Goal: Task Accomplishment & Management: Complete application form

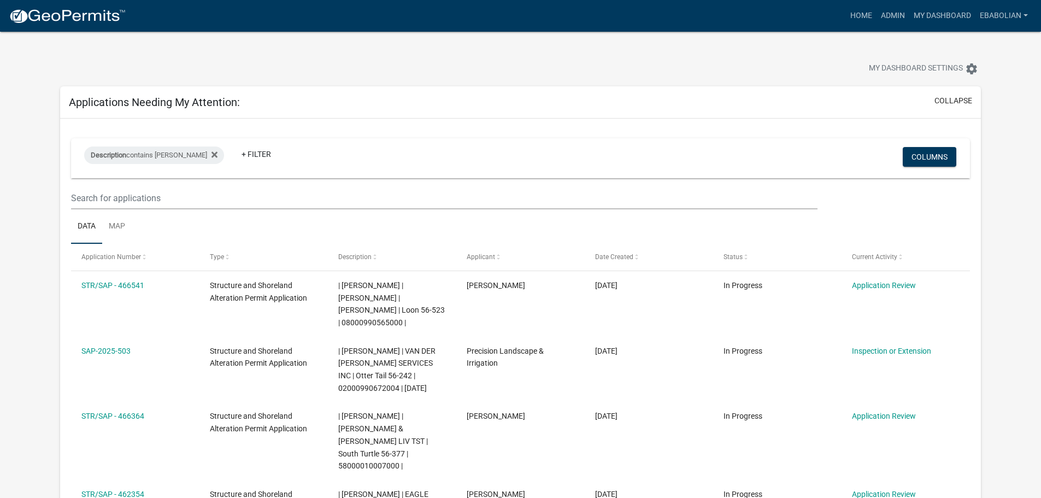
select select "3: 100"
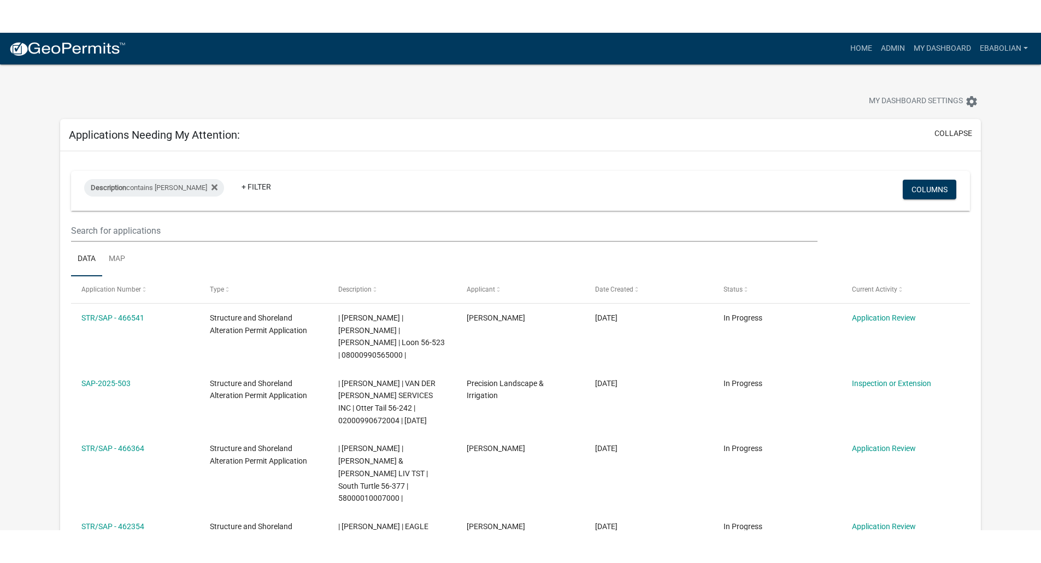
scroll to position [109, 0]
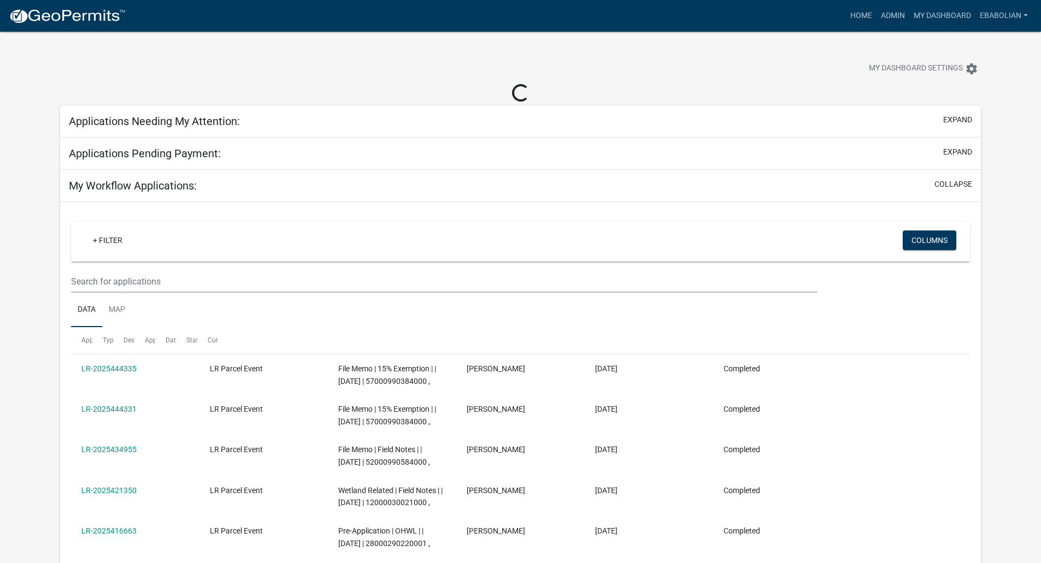
select select "3: 100"
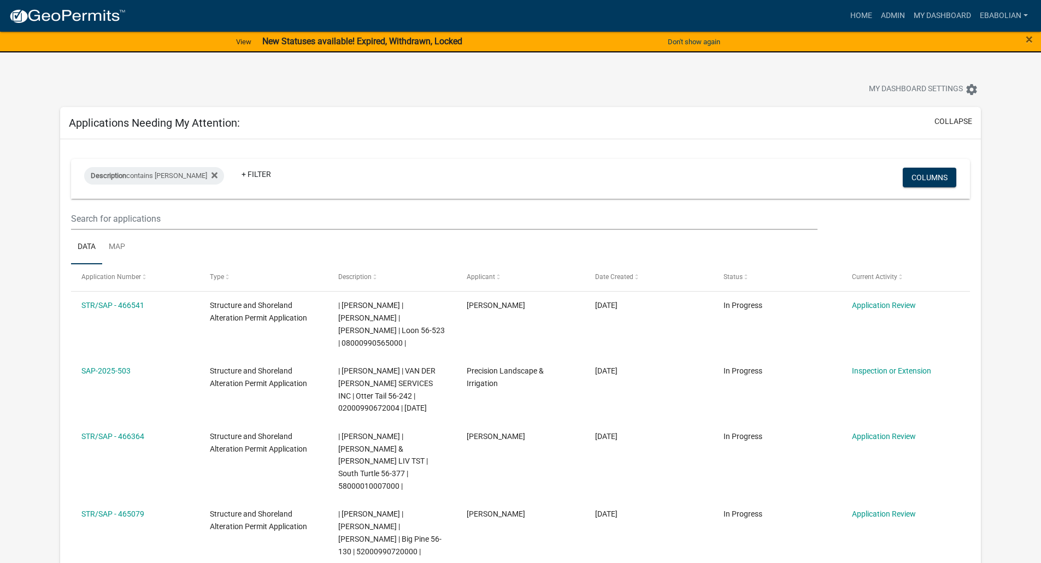
select select "3: 100"
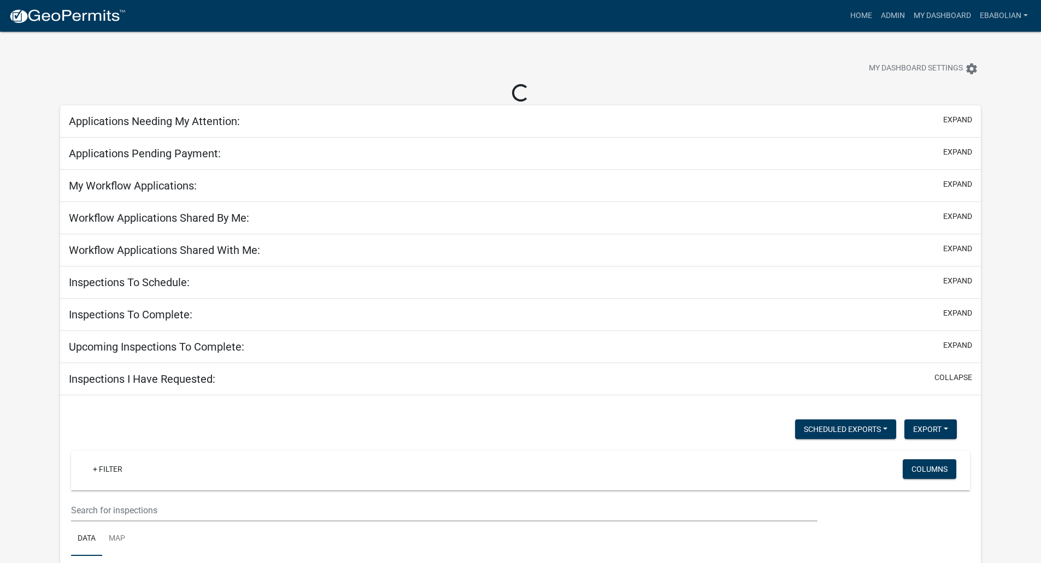
select select "3: 100"
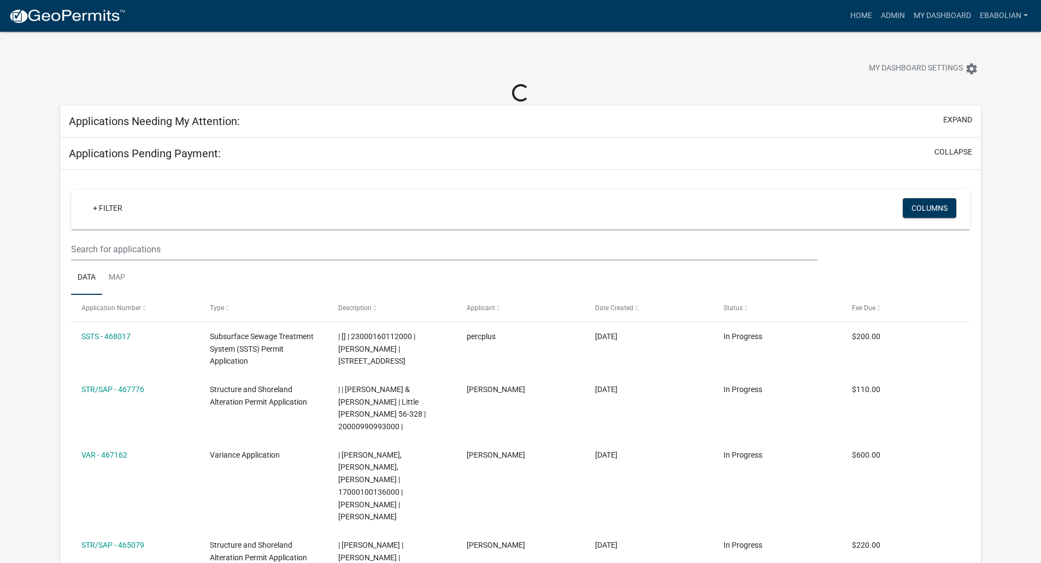
select select "3: 100"
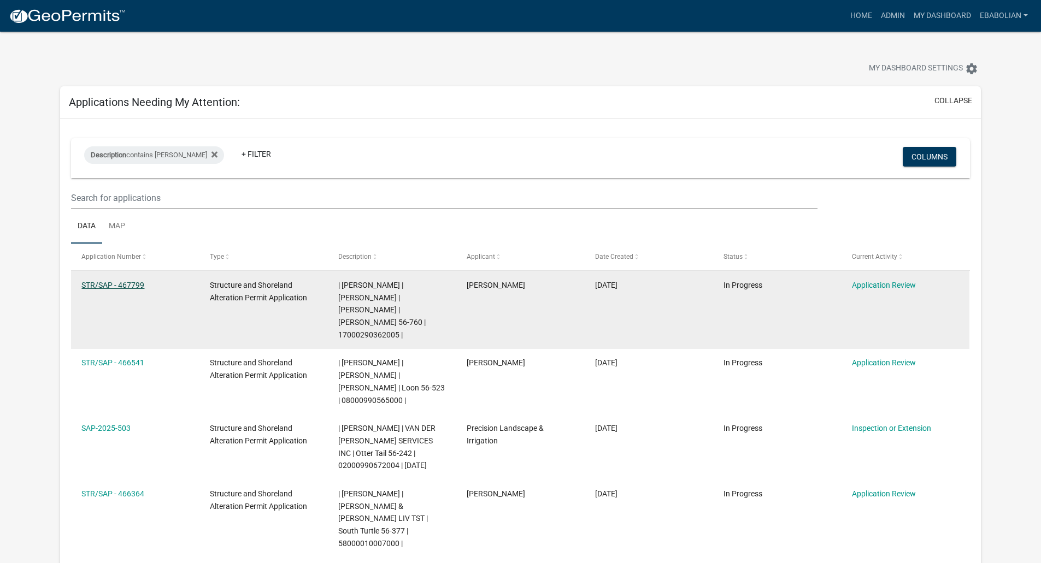
click at [121, 287] on link "STR/SAP - 467799" at bounding box center [112, 285] width 63 height 9
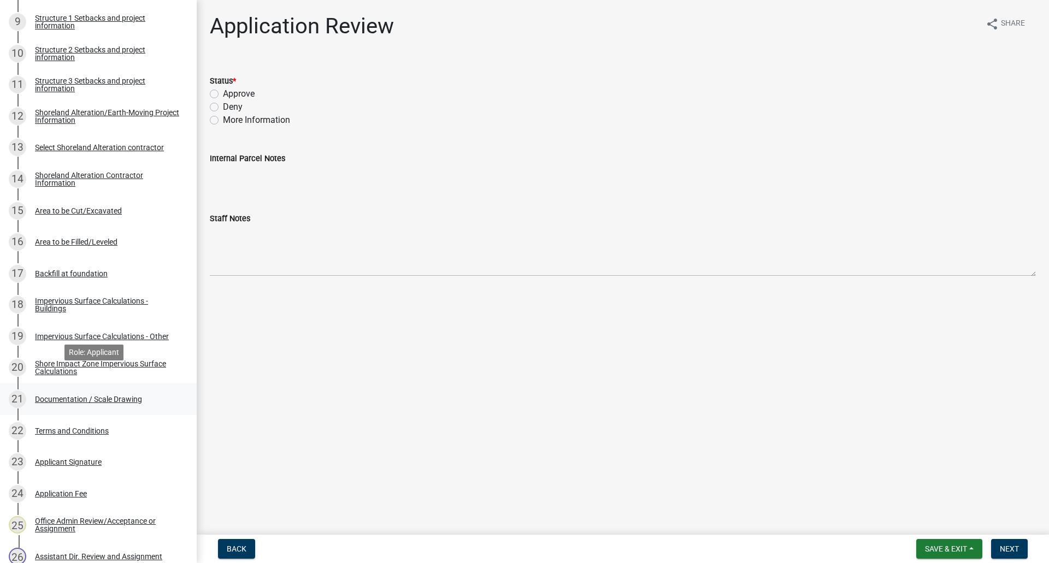
scroll to position [492, 0]
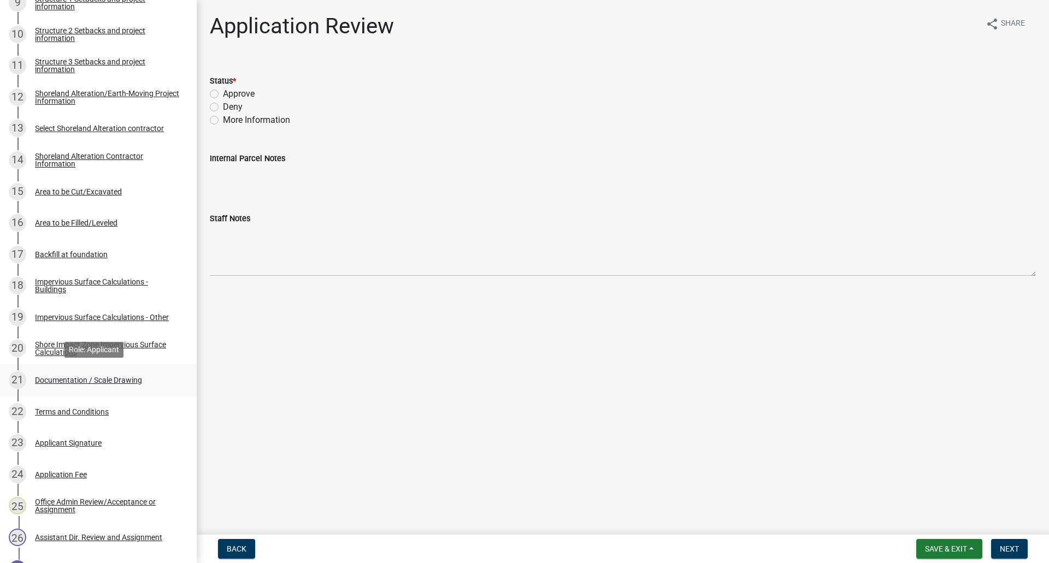
click at [122, 380] on div "Documentation / Scale Drawing" at bounding box center [88, 381] width 107 height 8
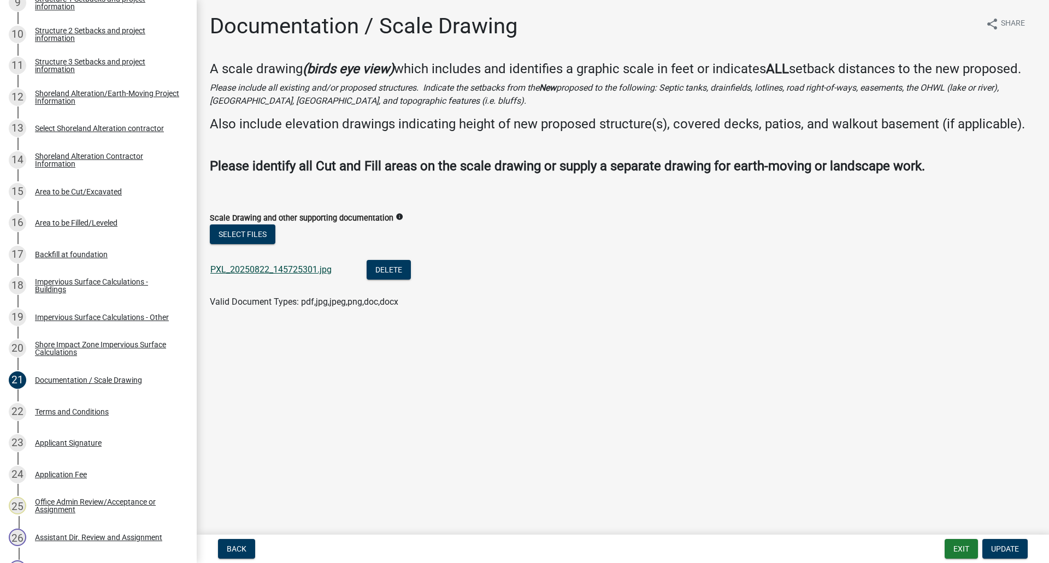
click at [272, 268] on link "PXL_20250822_145725301.jpg" at bounding box center [270, 270] width 121 height 10
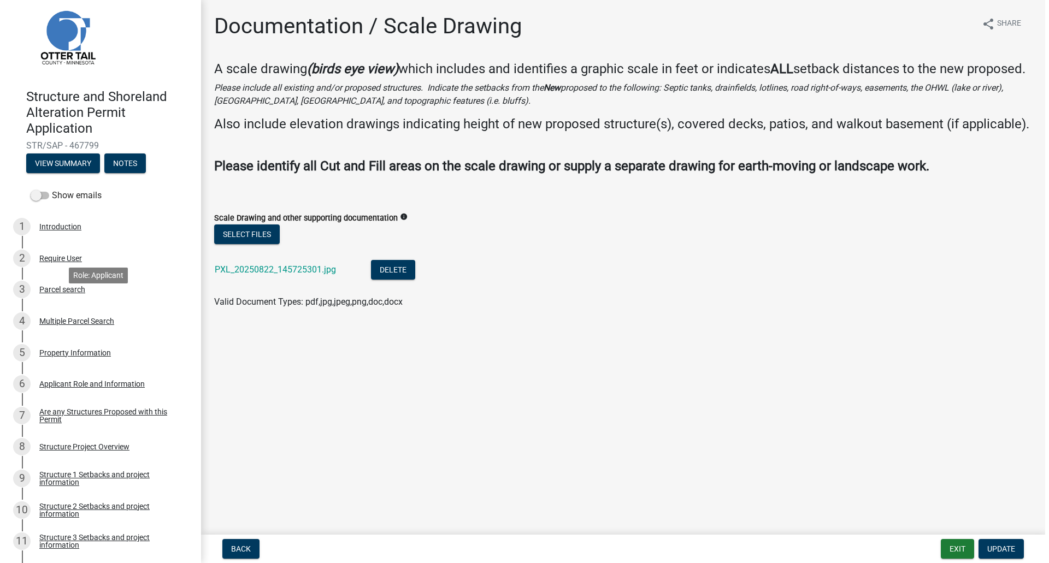
scroll to position [0, 0]
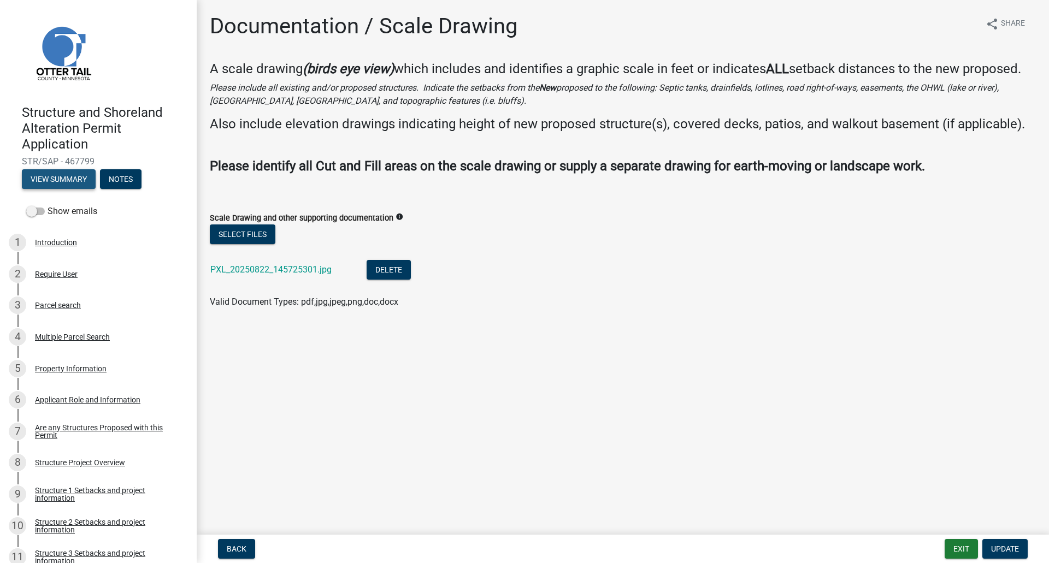
click at [55, 178] on button "View Summary" at bounding box center [59, 179] width 74 height 20
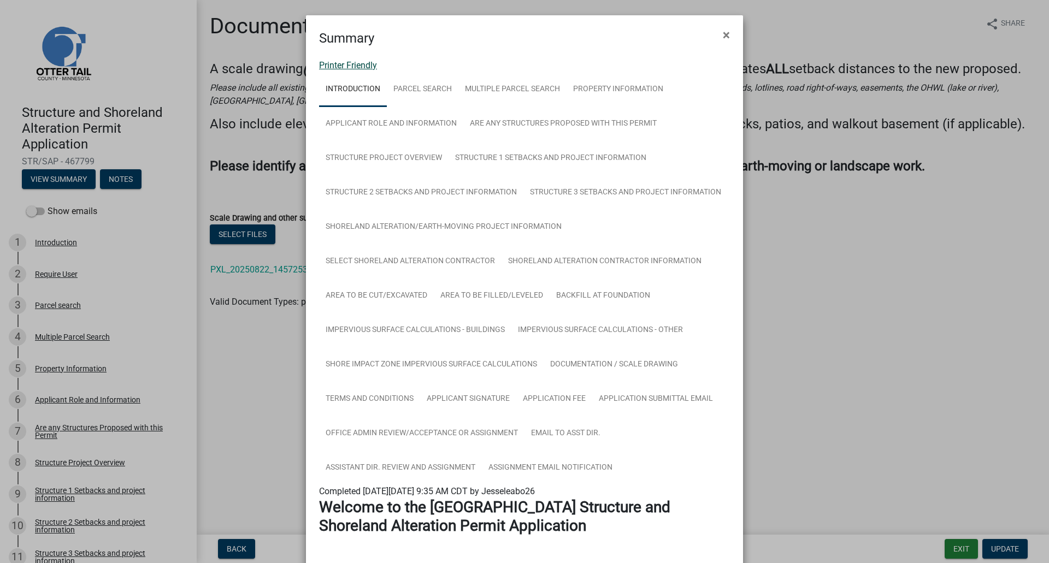
click at [361, 67] on link "Printer Friendly" at bounding box center [348, 65] width 58 height 10
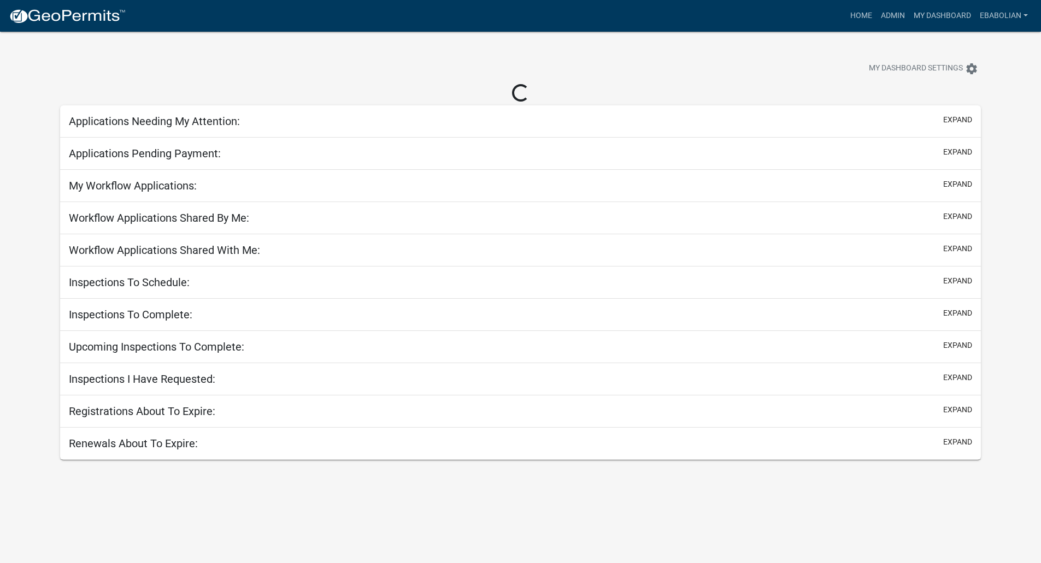
select select "3: 100"
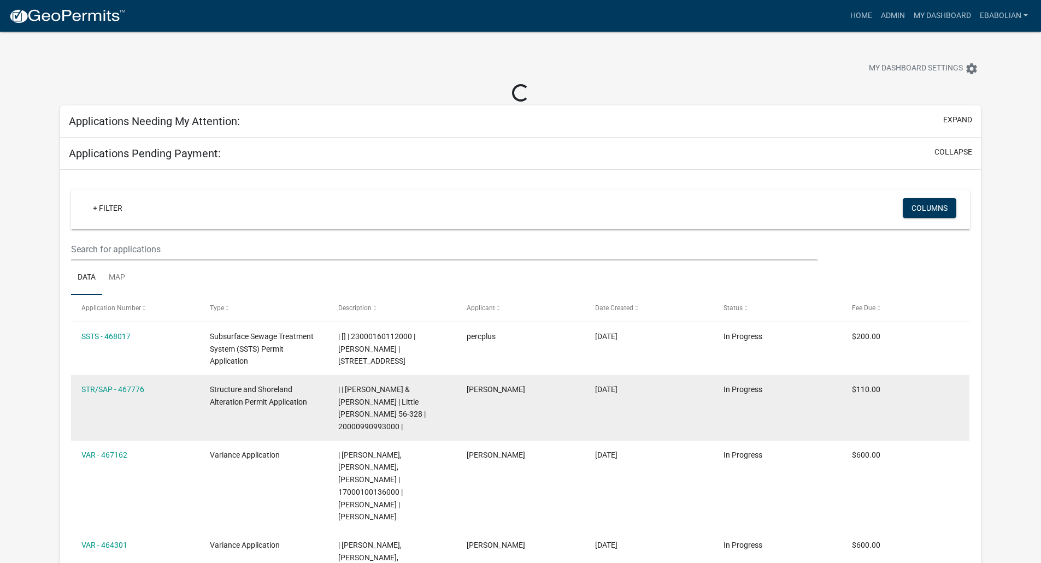
select select "3: 100"
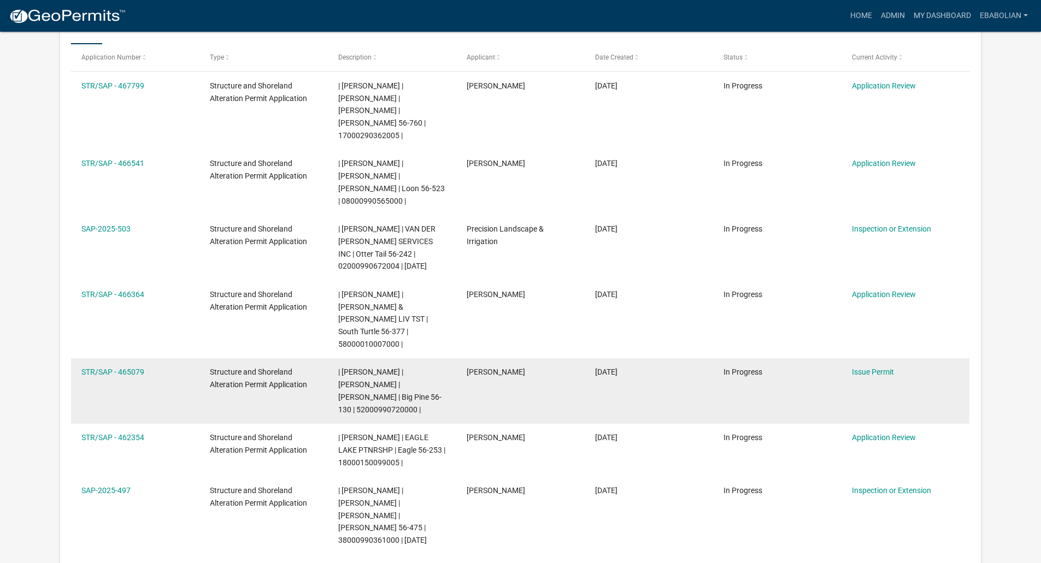
scroll to position [219, 0]
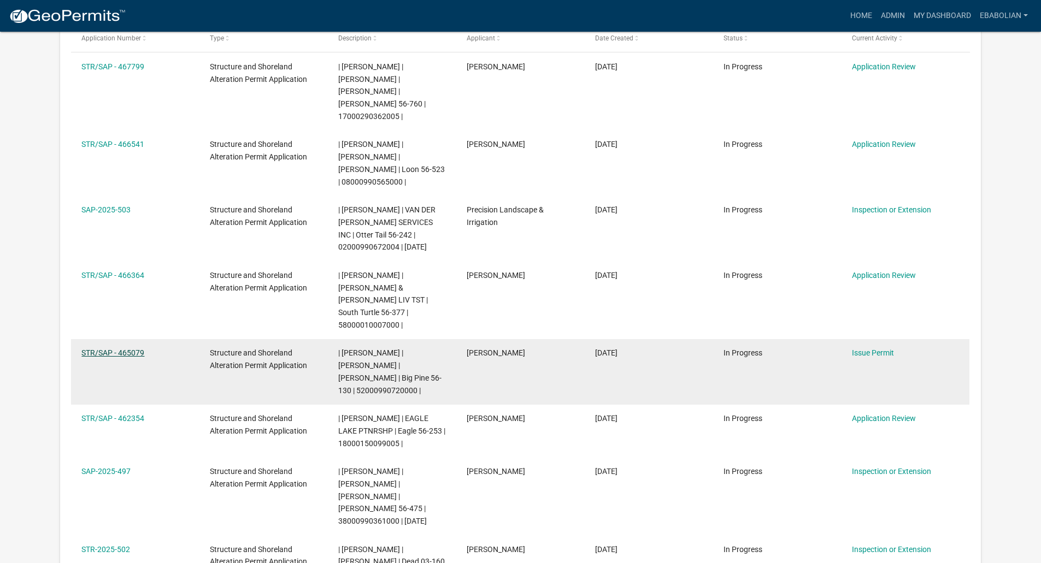
click at [121, 349] on link "STR/SAP - 465079" at bounding box center [112, 353] width 63 height 9
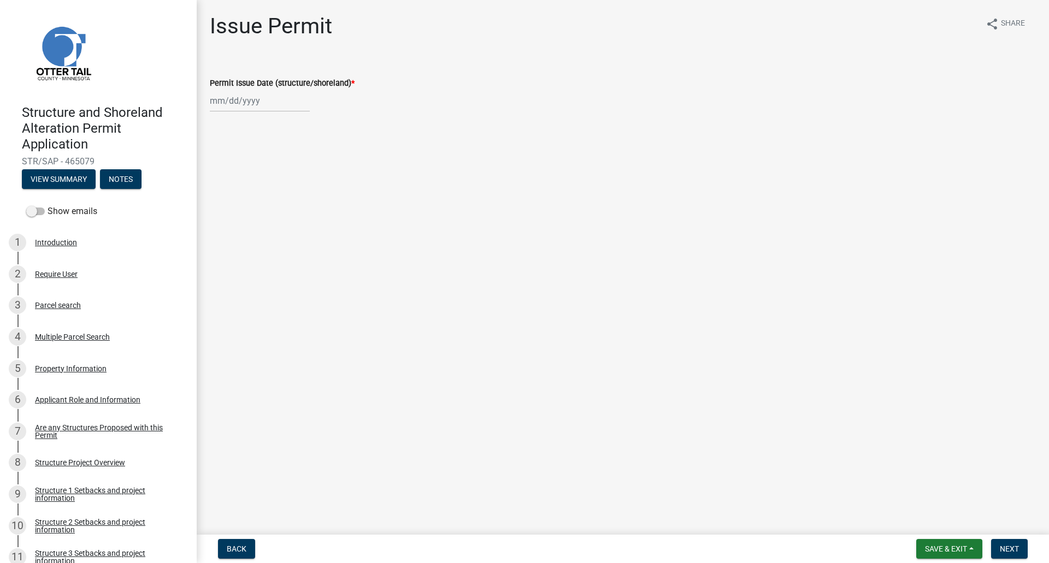
click at [231, 106] on div at bounding box center [260, 101] width 100 height 22
select select "8"
select select "2025"
click at [221, 226] on div "25" at bounding box center [220, 228] width 17 height 17
type input "[DATE]"
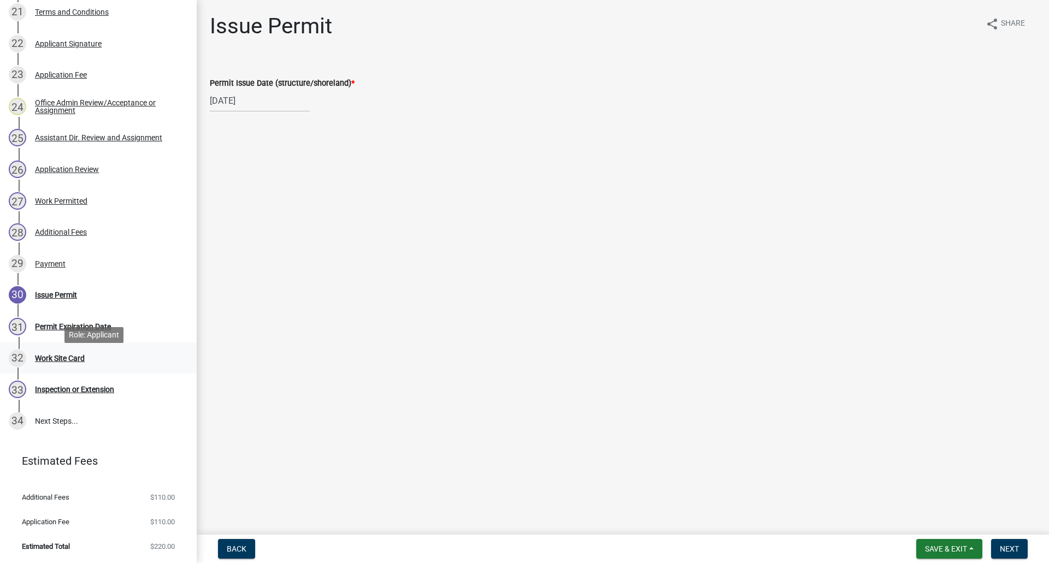
scroll to position [806, 0]
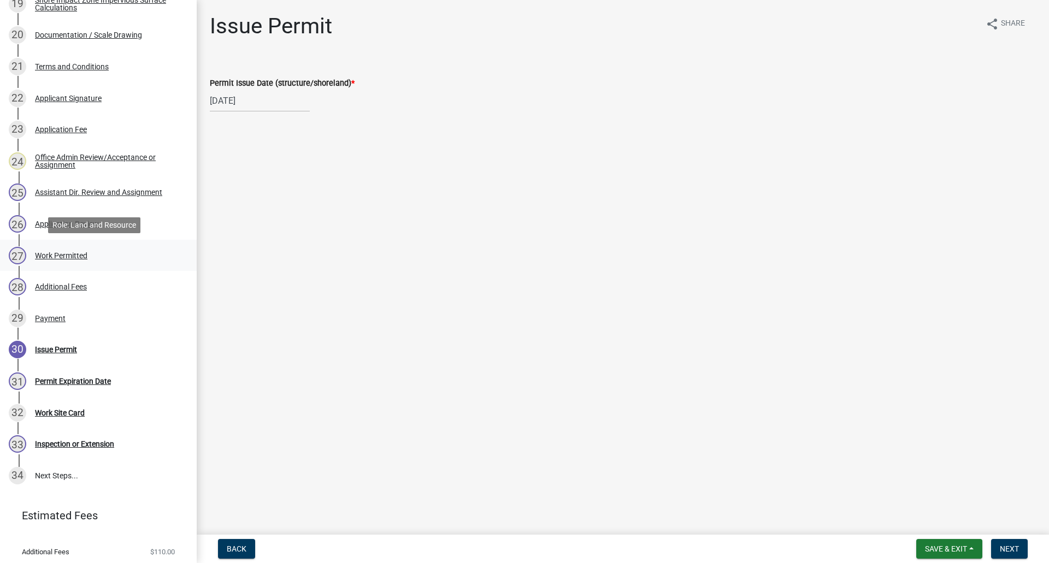
click at [69, 256] on div "Work Permitted" at bounding box center [61, 256] width 52 height 8
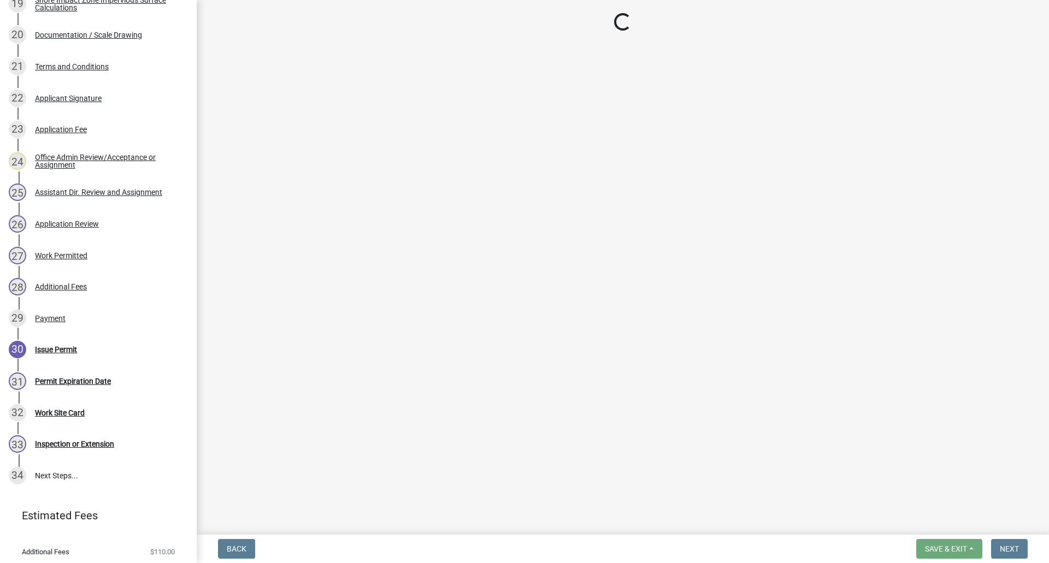
select select "f66be788-4dd6-459d-a9ec-6d83f4dfb709"
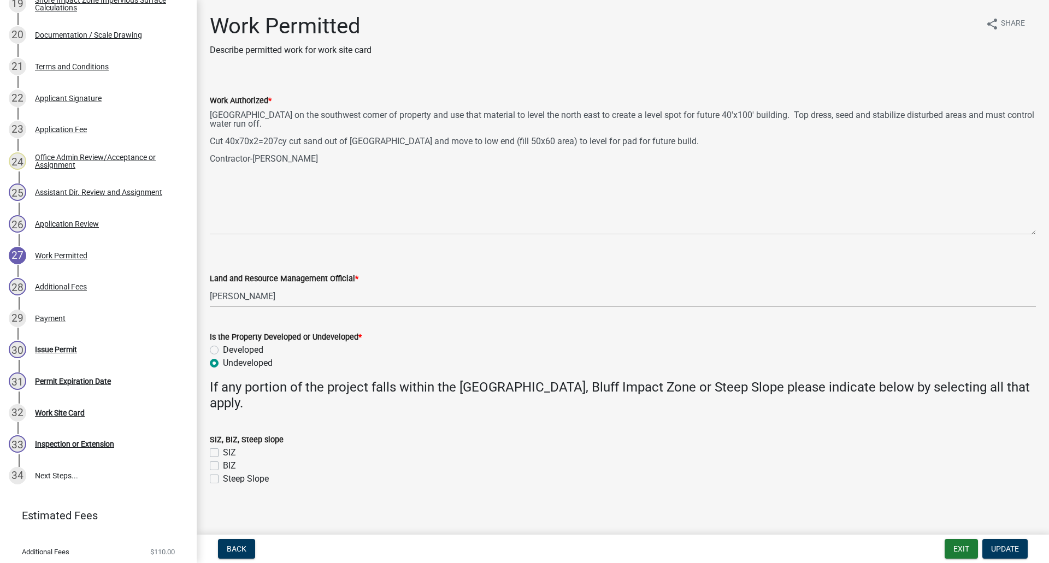
drag, startPoint x: 1030, startPoint y: 156, endPoint x: 1042, endPoint y: 233, distance: 77.5
click at [1041, 233] on main "Work Permitted Describe permitted work for work site card share Share Work Auth…" at bounding box center [623, 265] width 853 height 531
click at [63, 347] on div "Issue Permit" at bounding box center [56, 350] width 42 height 8
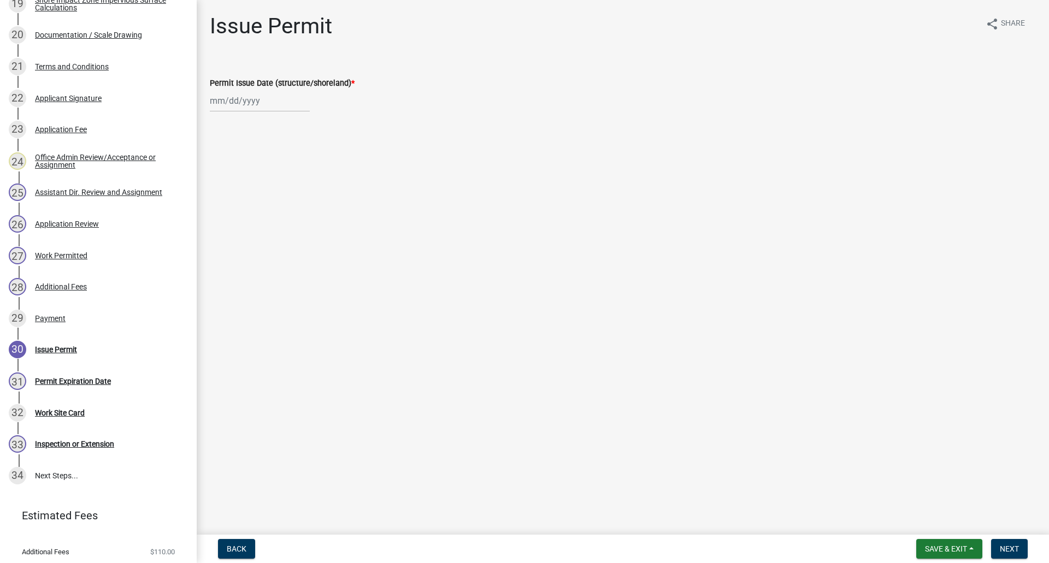
click at [221, 100] on div at bounding box center [260, 101] width 100 height 22
select select "8"
select select "2025"
click at [219, 228] on div "25" at bounding box center [220, 228] width 17 height 17
type input "[DATE]"
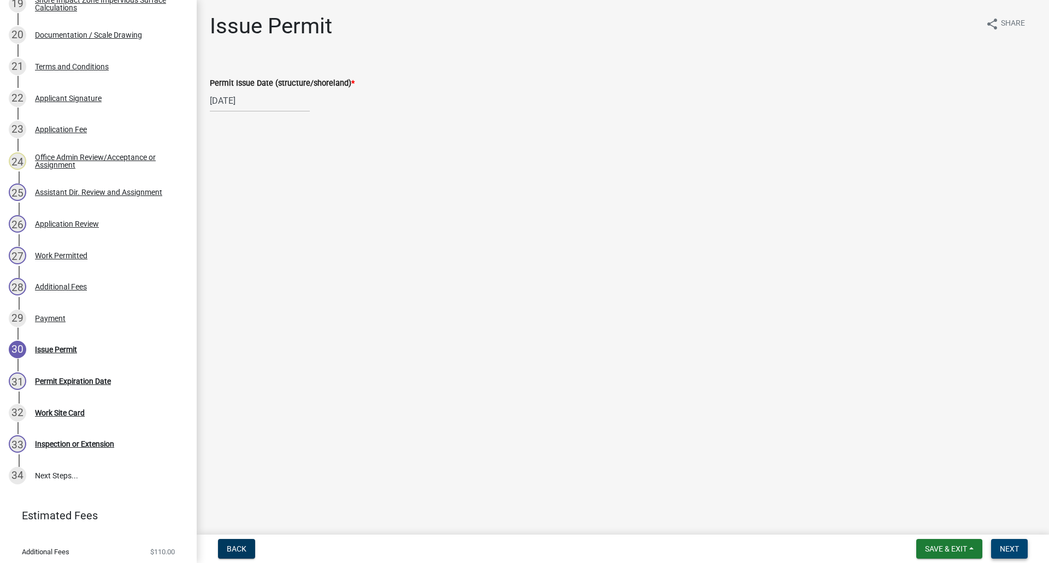
click at [1012, 545] on span "Next" at bounding box center [1009, 549] width 19 height 9
click at [1009, 546] on span "Next" at bounding box center [1009, 549] width 19 height 9
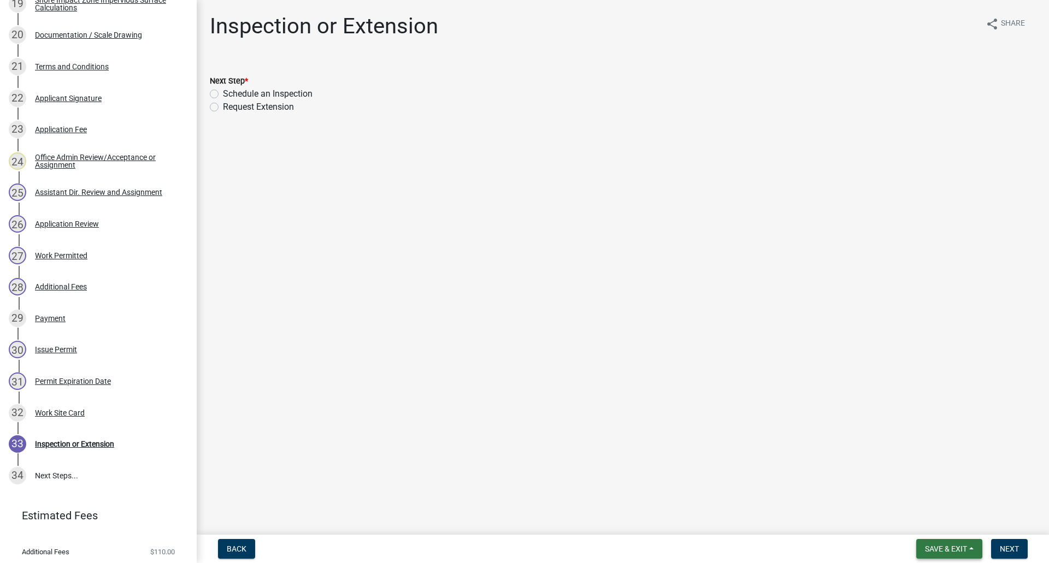
click at [941, 553] on span "Save & Exit" at bounding box center [946, 549] width 42 height 9
click at [928, 525] on button "Save & Exit" at bounding box center [938, 521] width 87 height 26
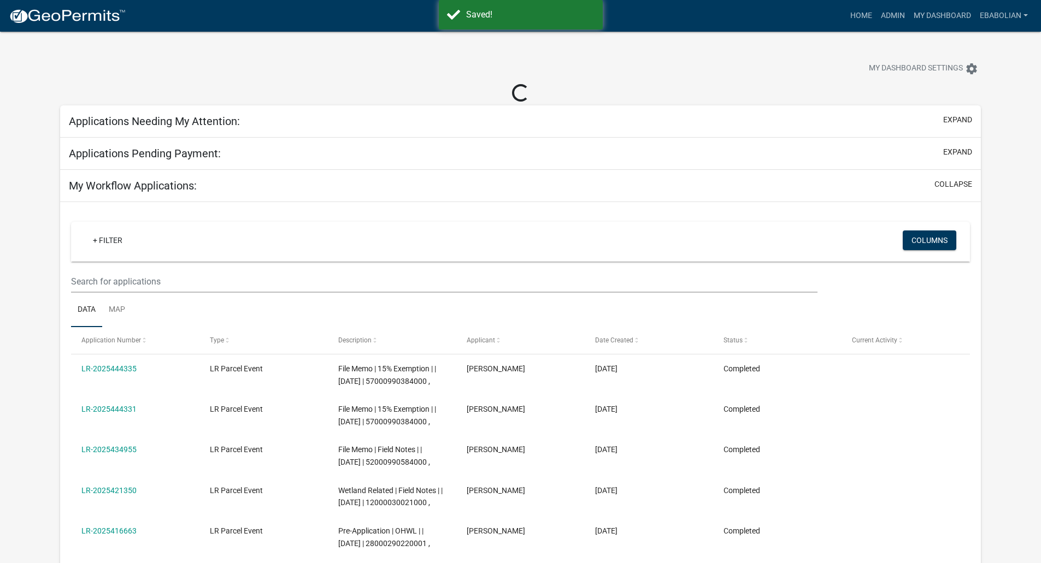
select select "3: 100"
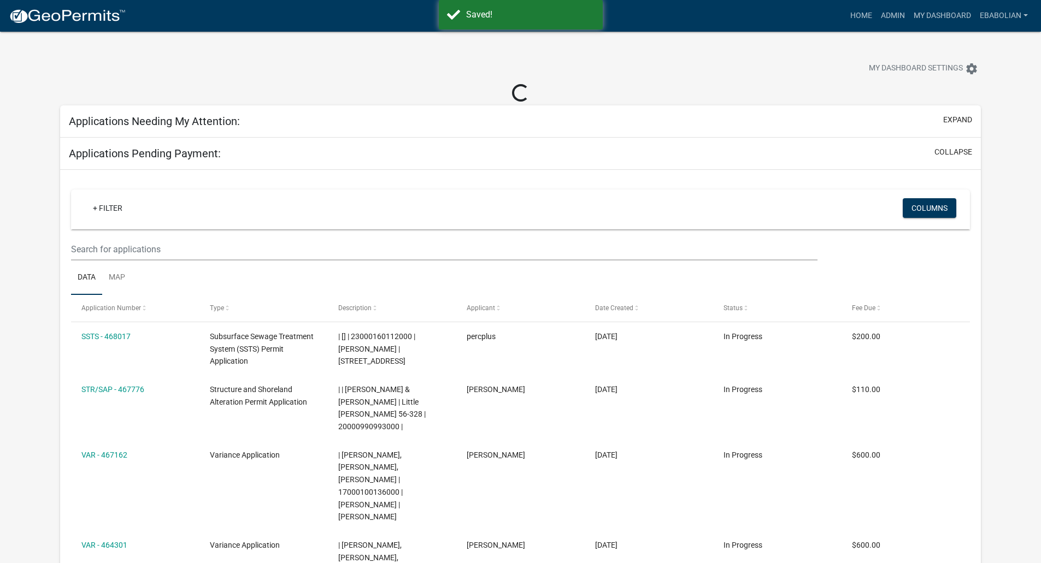
select select "3: 100"
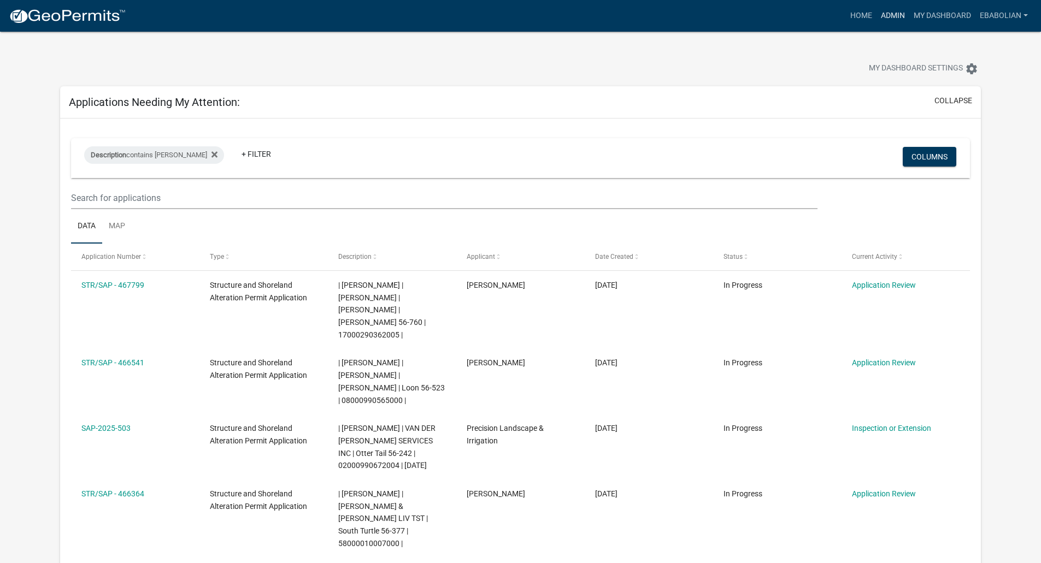
click at [896, 15] on link "Admin" at bounding box center [893, 15] width 33 height 21
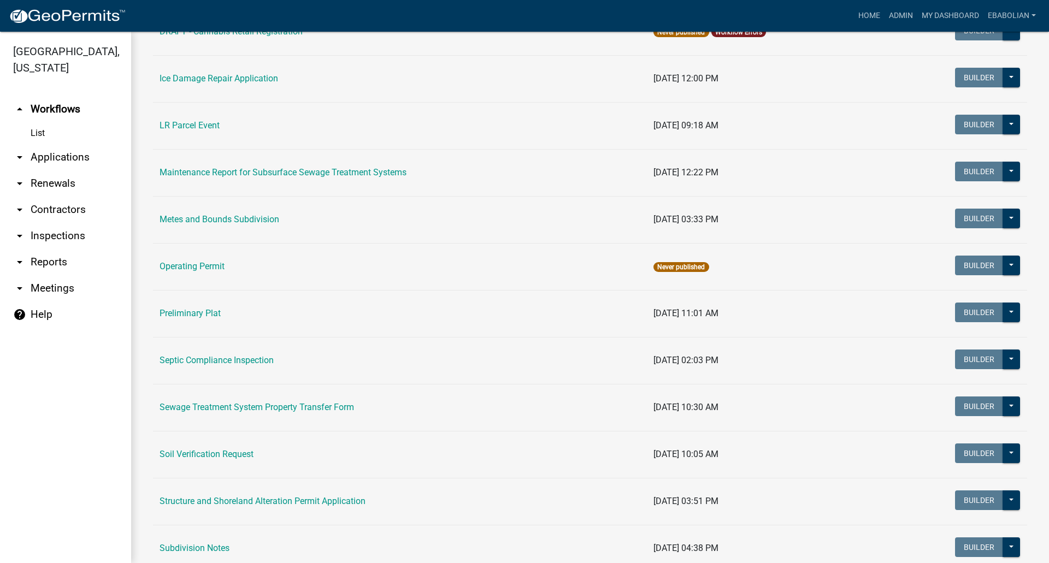
scroll to position [328, 0]
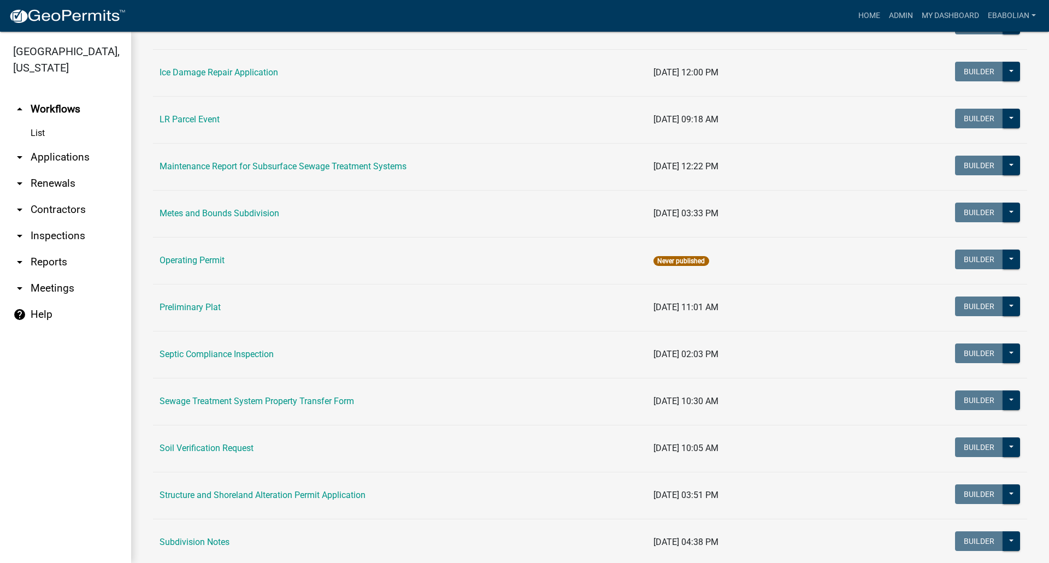
click at [220, 492] on link "Structure and Shoreland Alteration Permit Application" at bounding box center [263, 495] width 206 height 10
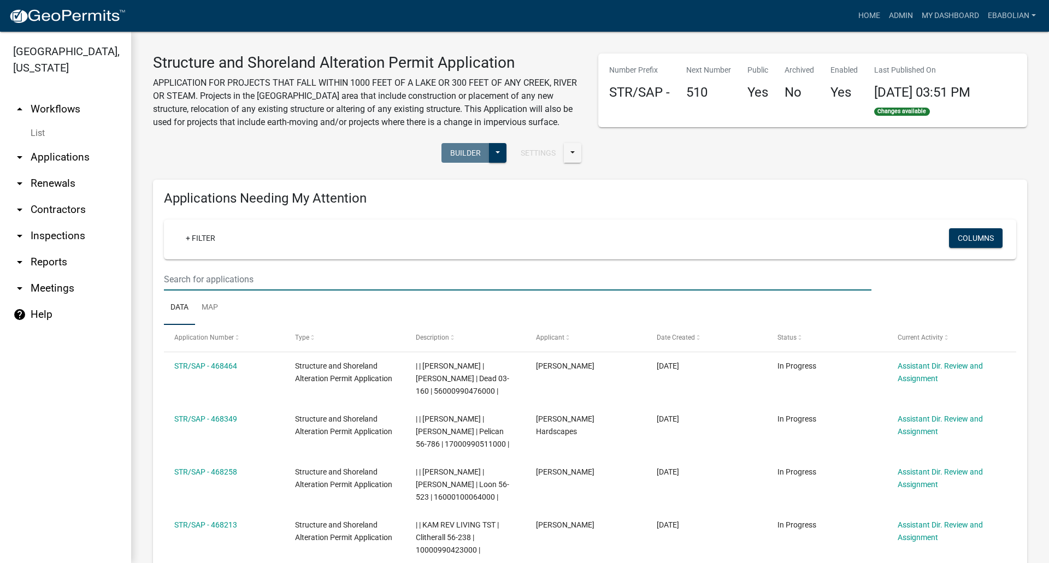
click at [222, 276] on input "text" at bounding box center [518, 279] width 708 height 22
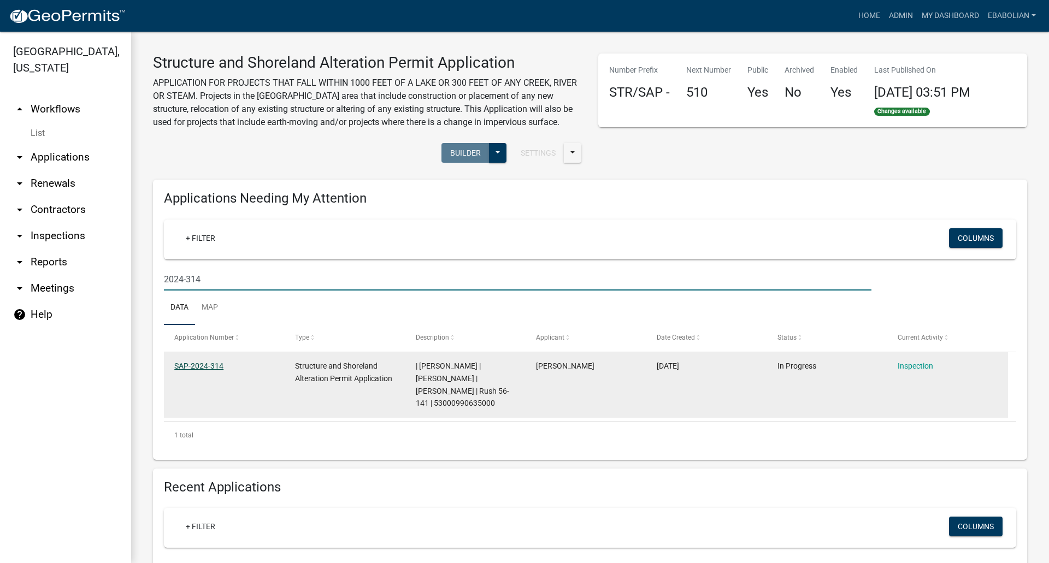
type input "2024-314"
click at [201, 367] on link "SAP-2024-314" at bounding box center [198, 366] width 49 height 9
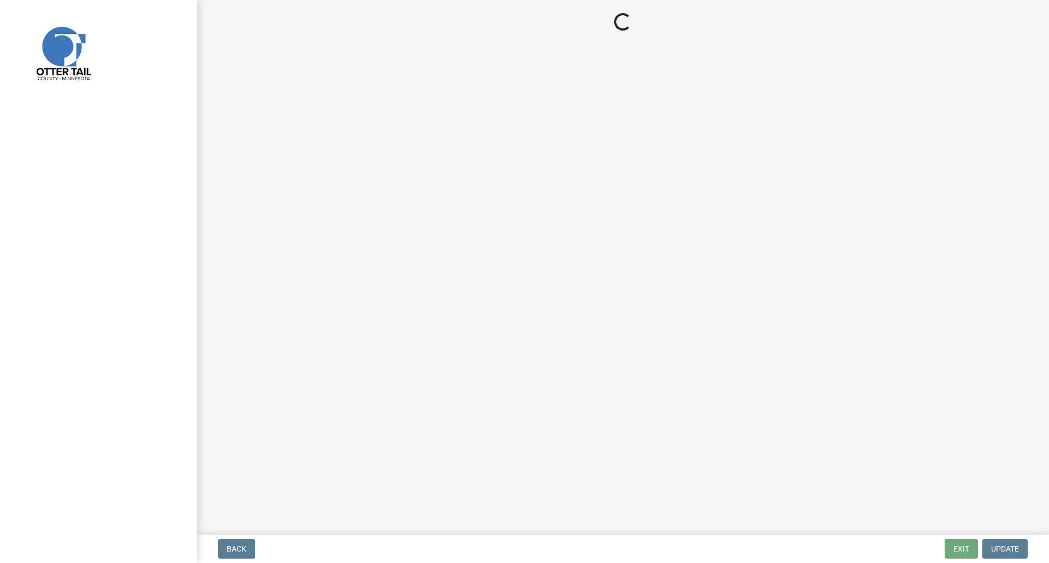
select select "29b027fa-a62f-4639-a4c1-67ac8b0bd2a2"
select select "cd31a072-cd4e-4306-9b8c-c26eab70e9de"
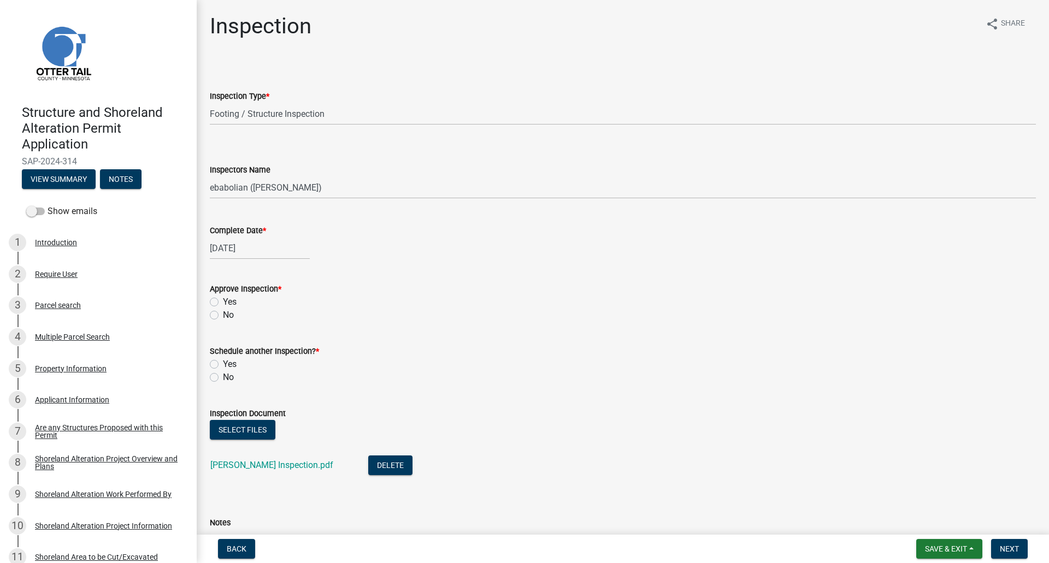
click at [223, 304] on label "Yes" at bounding box center [230, 302] width 14 height 13
click at [223, 303] on input "Yes" at bounding box center [226, 299] width 7 height 7
radio input "true"
click at [223, 379] on label "No" at bounding box center [228, 377] width 11 height 13
click at [223, 378] on input "No" at bounding box center [226, 374] width 7 height 7
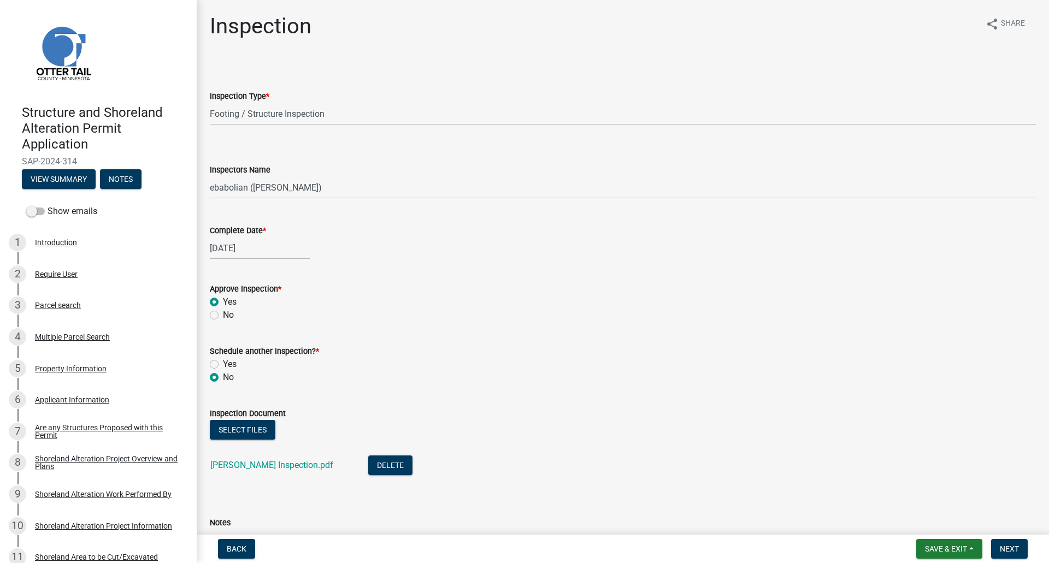
radio input "true"
click at [251, 430] on button "Select files" at bounding box center [243, 430] width 66 height 20
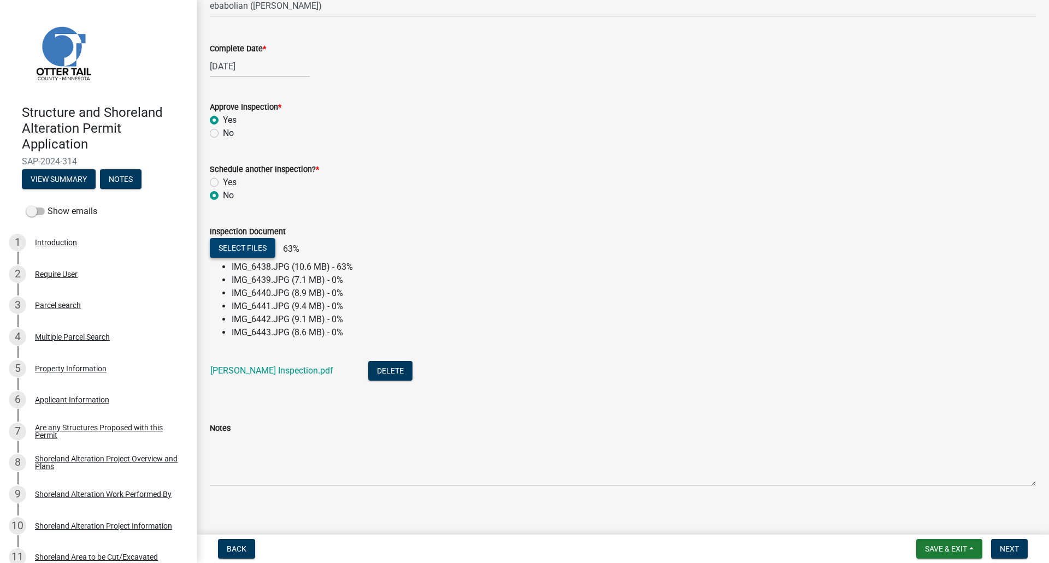
scroll to position [189, 0]
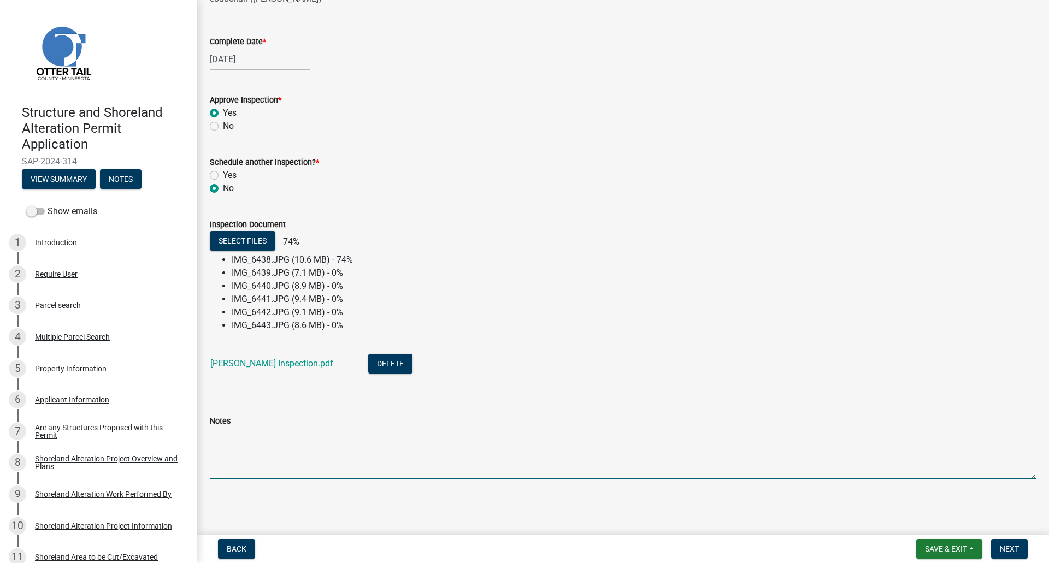
click at [227, 445] on textarea "Notes" at bounding box center [623, 453] width 826 height 51
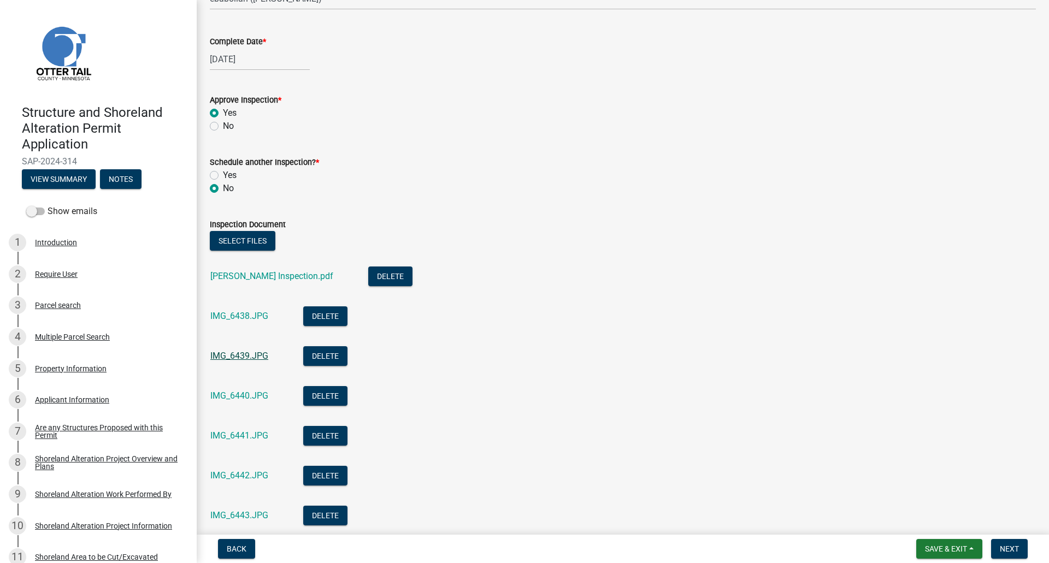
type textarea "Ok."
click at [236, 357] on link "IMG_6439.JPG" at bounding box center [239, 356] width 58 height 10
click at [237, 436] on link "IMG_6441.JPG" at bounding box center [239, 436] width 58 height 10
click at [243, 514] on link "IMG_6443.JPG" at bounding box center [239, 515] width 58 height 10
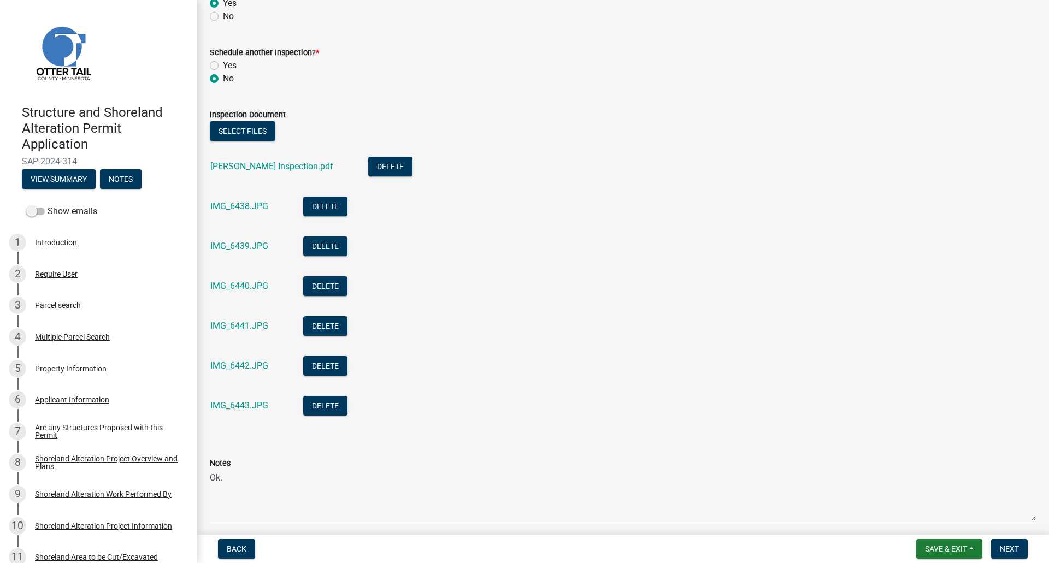
scroll to position [286, 0]
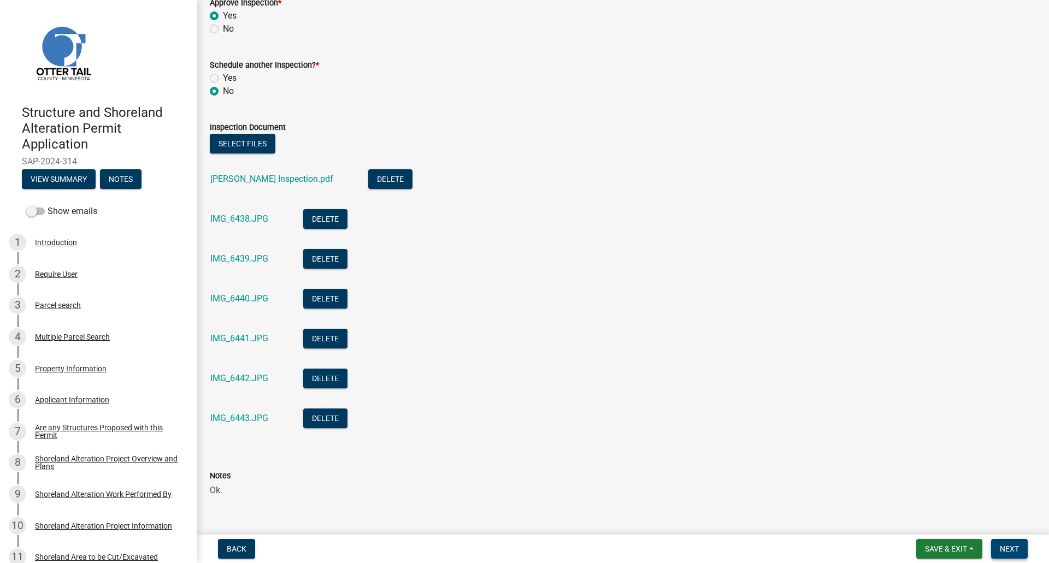
click at [1008, 545] on span "Next" at bounding box center [1009, 549] width 19 height 9
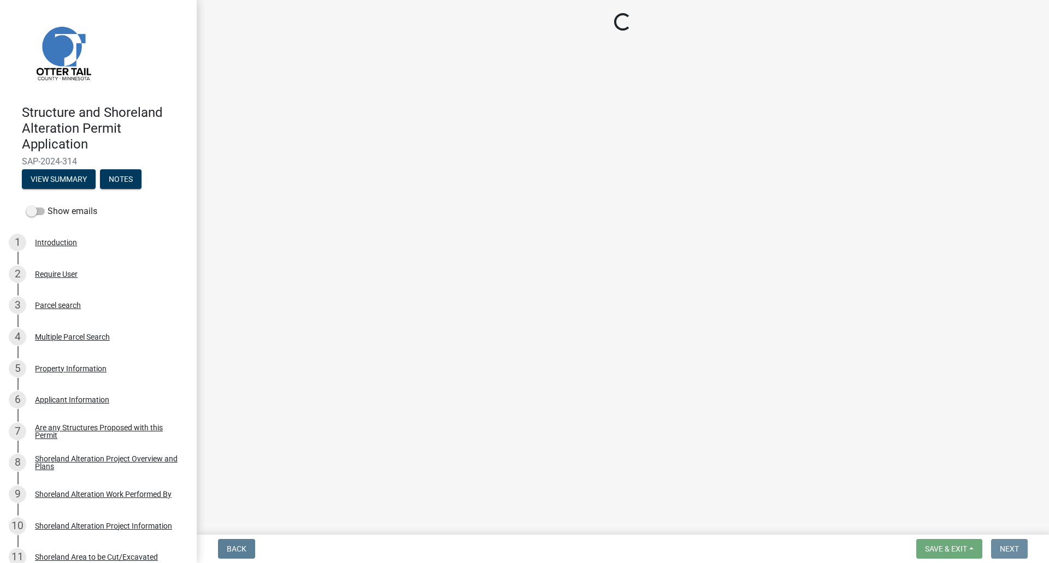
scroll to position [0, 0]
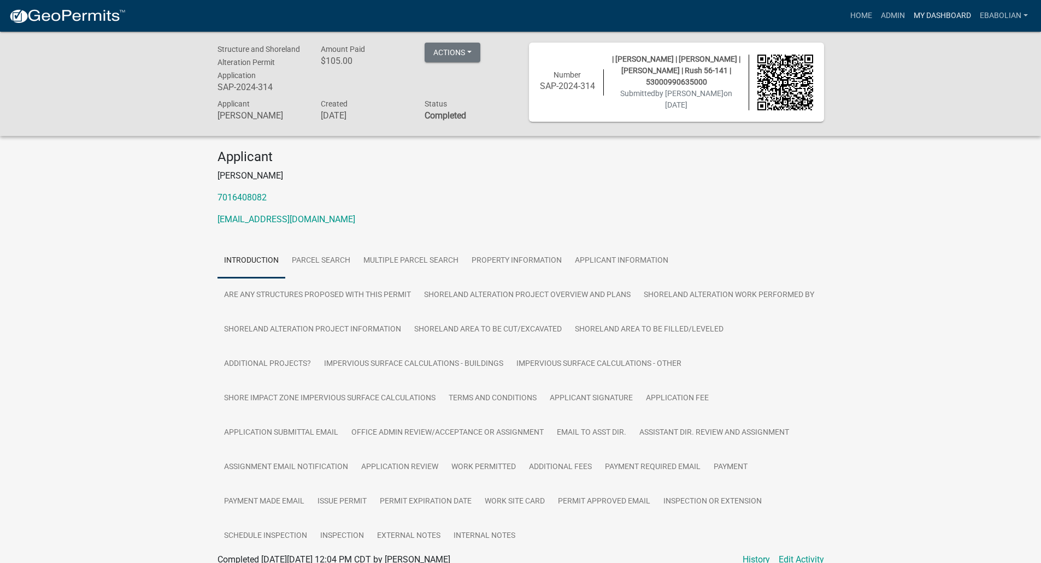
click at [946, 16] on link "My Dashboard" at bounding box center [942, 15] width 66 height 21
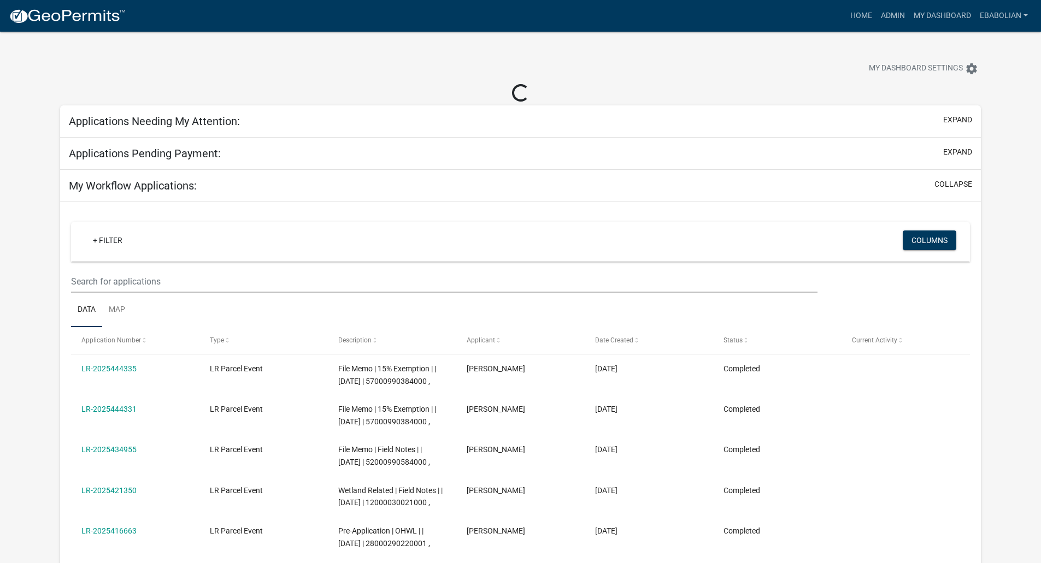
select select "3: 100"
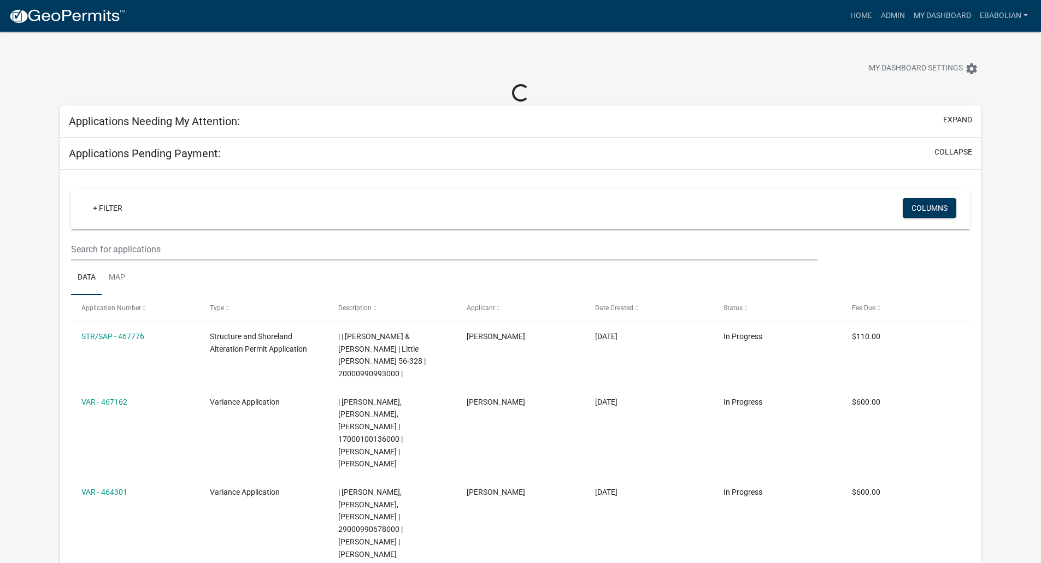
select select "3: 100"
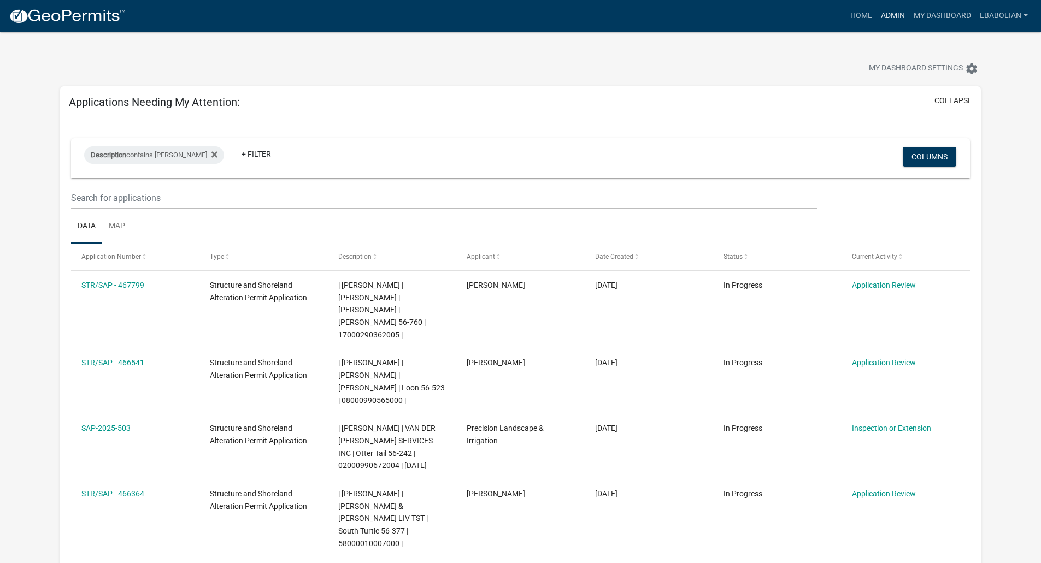
click at [885, 19] on link "Admin" at bounding box center [893, 15] width 33 height 21
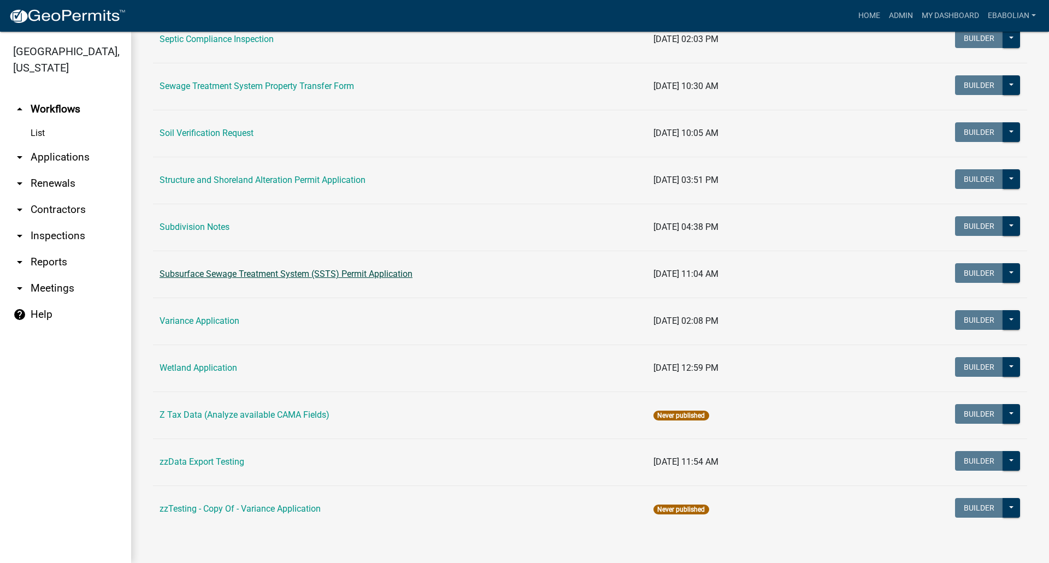
scroll to position [589, 0]
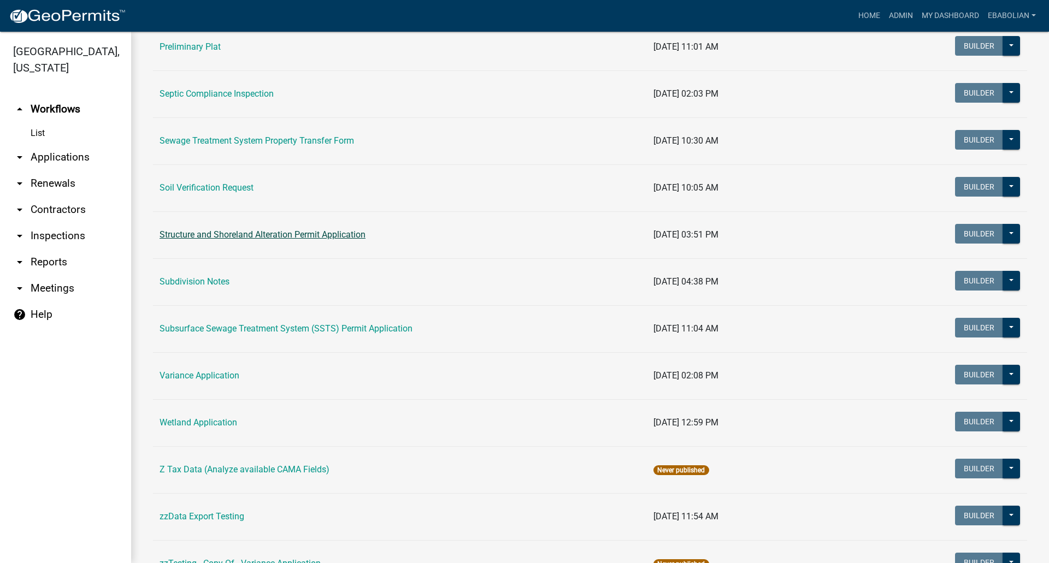
click at [254, 234] on link "Structure and Shoreland Alteration Permit Application" at bounding box center [263, 235] width 206 height 10
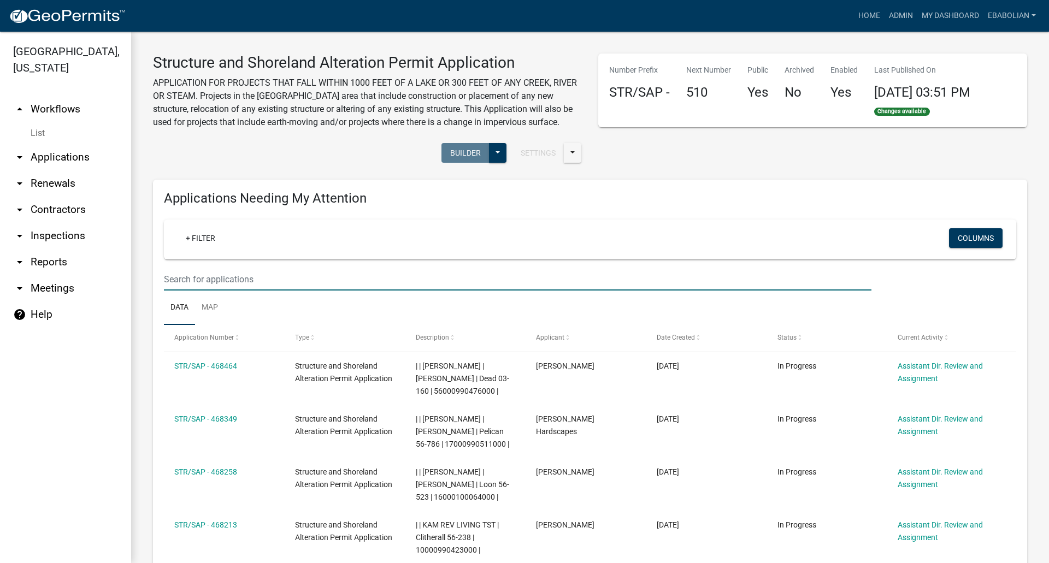
click at [239, 282] on input "text" at bounding box center [518, 279] width 708 height 22
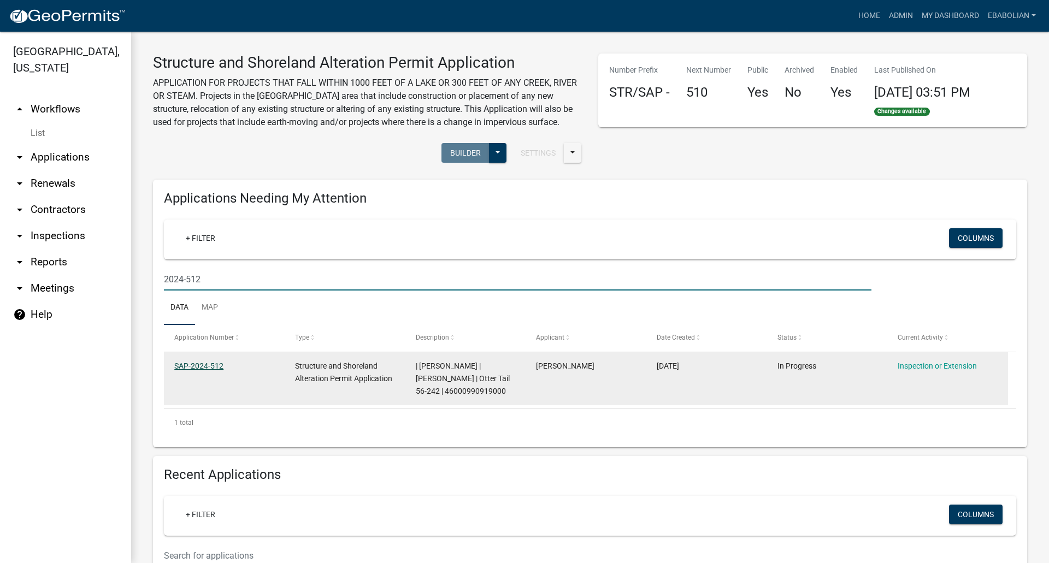
type input "2024-512"
drag, startPoint x: 212, startPoint y: 362, endPoint x: 238, endPoint y: 374, distance: 29.4
click at [212, 362] on link "SAP-2024-512" at bounding box center [198, 366] width 49 height 9
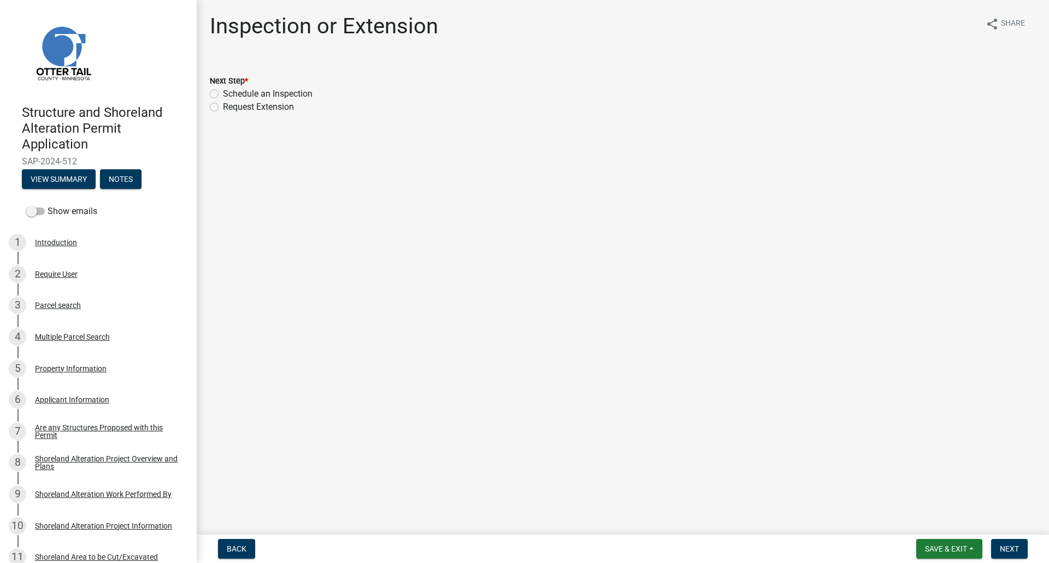
click at [223, 91] on label "Schedule an Inspection" at bounding box center [268, 93] width 90 height 13
click at [223, 91] on input "Schedule an Inspection" at bounding box center [226, 90] width 7 height 7
radio input "true"
click at [1007, 548] on span "Next" at bounding box center [1009, 549] width 19 height 9
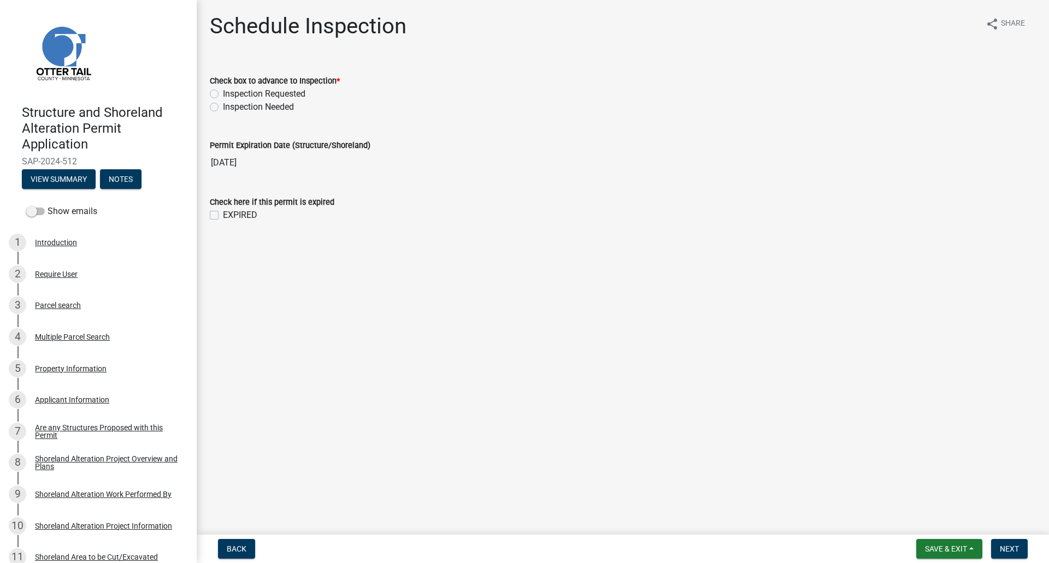
click at [223, 108] on label "Inspection Needed" at bounding box center [258, 107] width 71 height 13
click at [223, 108] on input "Inspection Needed" at bounding box center [226, 104] width 7 height 7
radio input "true"
click at [223, 215] on label "EXPIRED" at bounding box center [240, 215] width 34 height 13
click at [223, 215] on input "EXPIRED" at bounding box center [226, 212] width 7 height 7
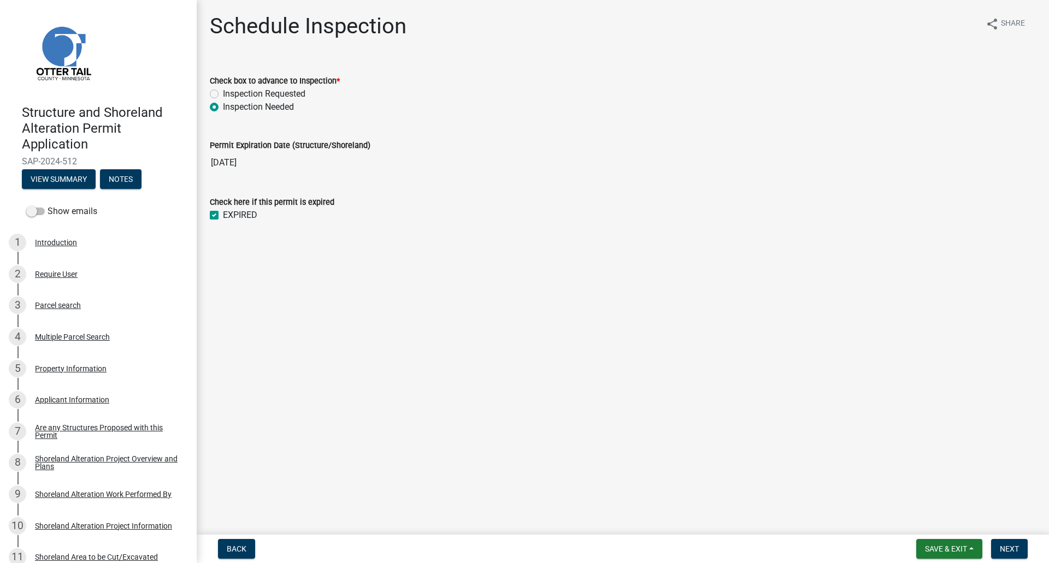
checkbox input "true"
click at [1005, 545] on span "Next" at bounding box center [1009, 549] width 19 height 9
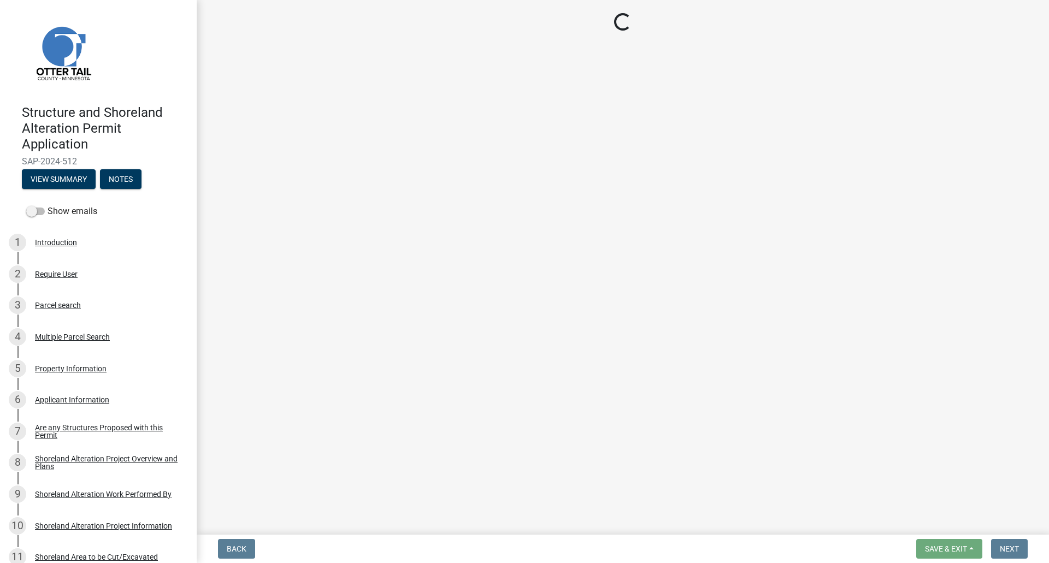
select select "710d5f49-2663-4e73-9718-d0c4e189f5ed"
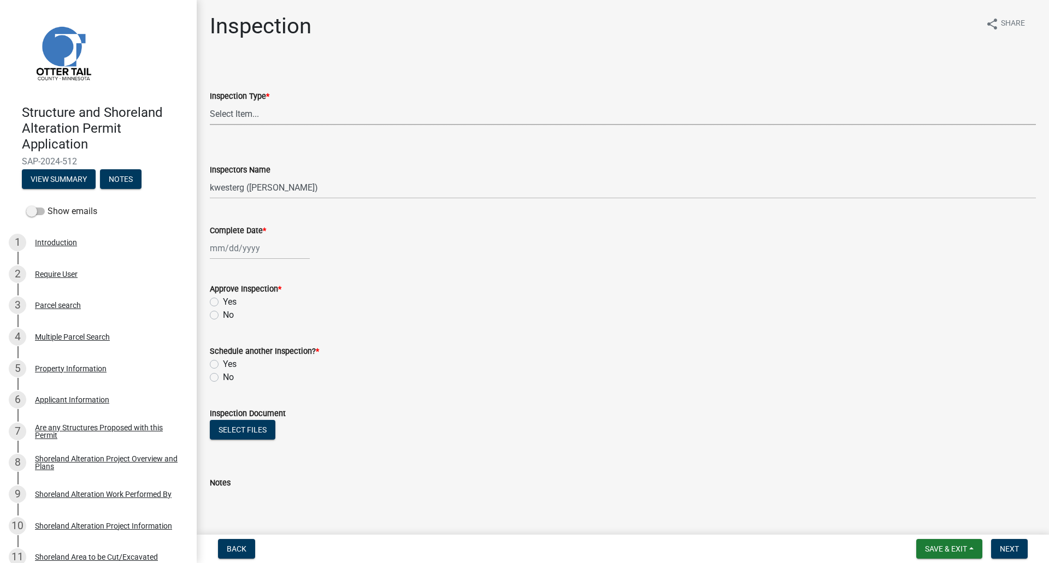
click at [248, 116] on select "Select Item... Footing / Structure Inspection Shoreland Alteration Not Built" at bounding box center [623, 114] width 826 height 22
click at [210, 103] on select "Select Item... Footing / Structure Inspection Shoreland Alteration Not Built" at bounding box center [623, 114] width 826 height 22
select select "47ea1fb7-c502-4f3a-a094-06b583cbebcf"
click at [255, 189] on select "Select Item... btollefson ([PERSON_NAME]) [PERSON_NAME] ([PERSON_NAME]) eplaste…" at bounding box center [623, 188] width 826 height 22
select select "cd31a072-cd4e-4306-9b8c-c26eab70e9de"
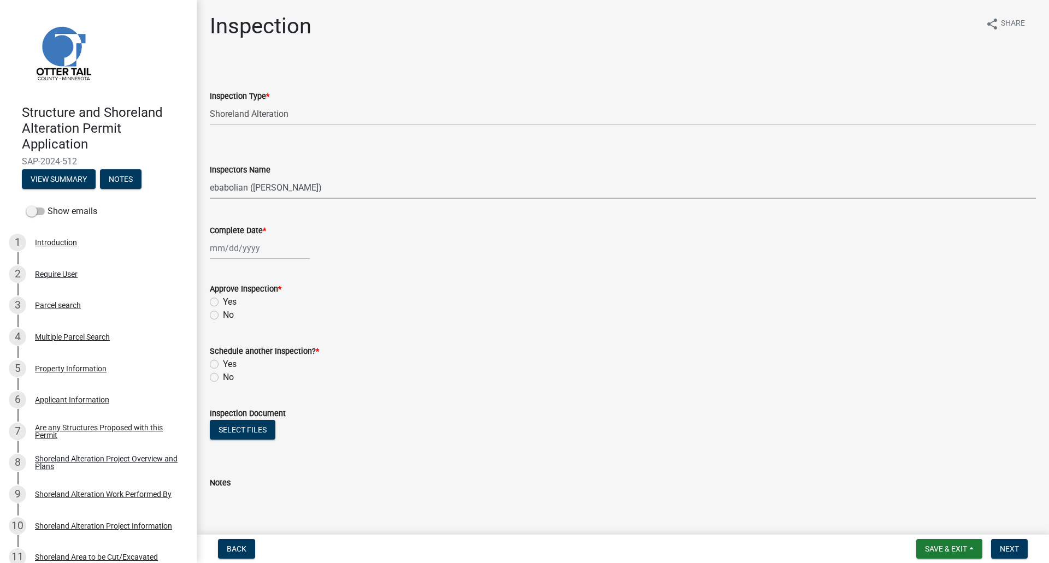
click at [210, 177] on select "Select Item... btollefson ([PERSON_NAME]) [PERSON_NAME] ([PERSON_NAME]) eplaste…" at bounding box center [623, 188] width 826 height 22
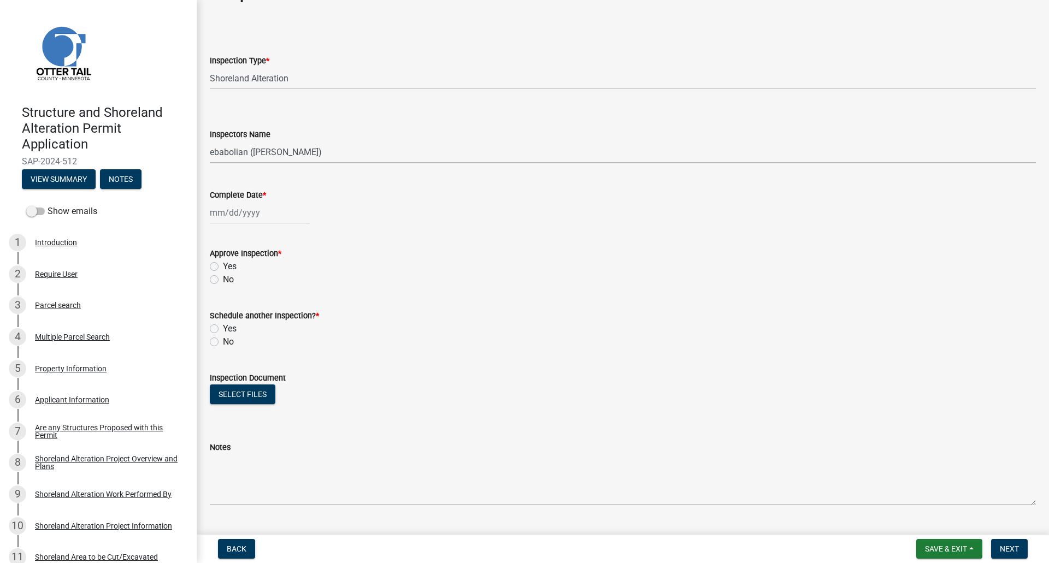
scroll to position [62, 0]
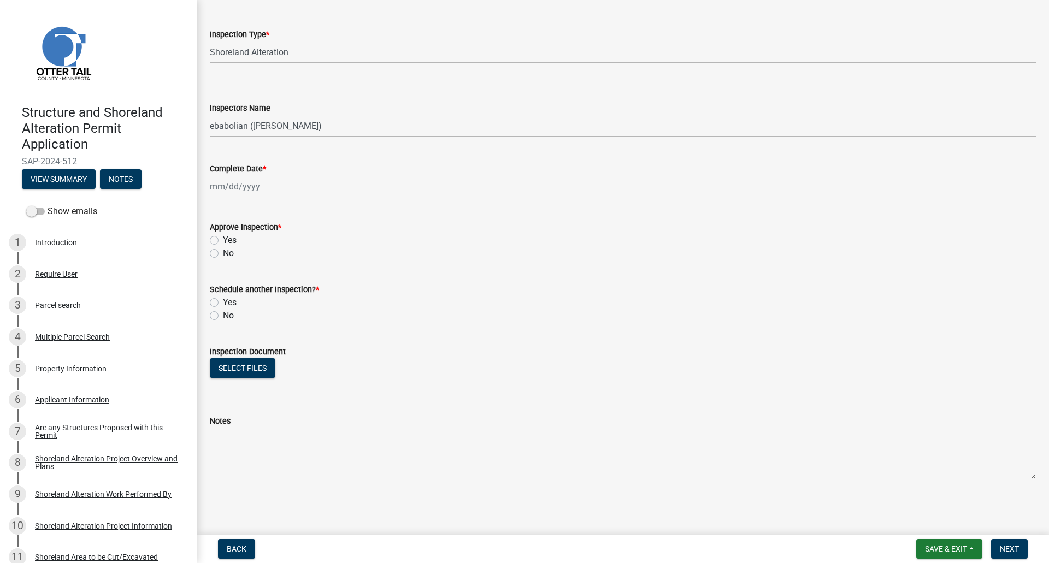
click at [230, 191] on div at bounding box center [260, 186] width 100 height 22
select select "8"
select select "2025"
click at [290, 295] on div "22" at bounding box center [290, 297] width 17 height 17
type input "[DATE]"
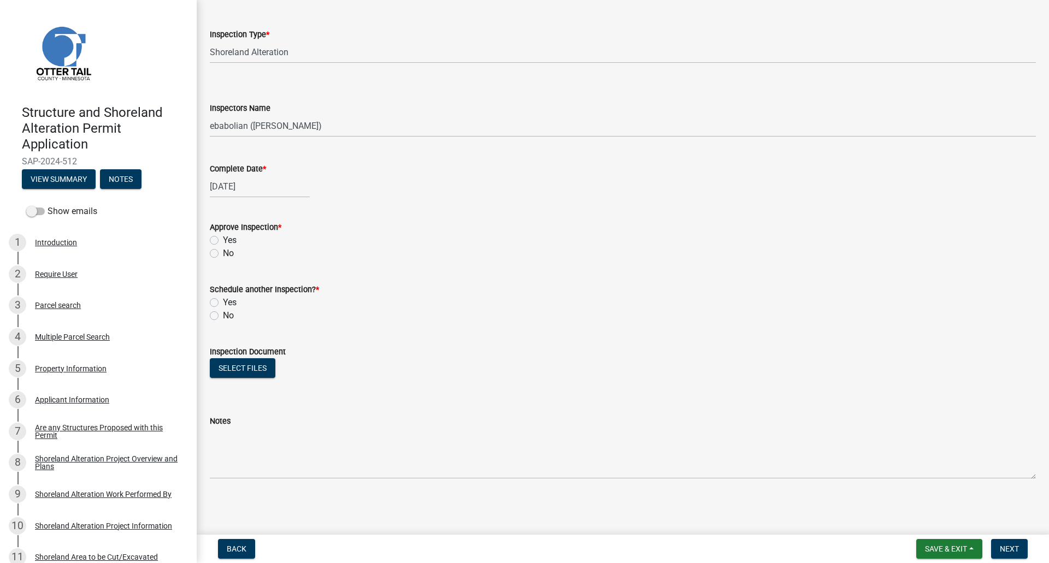
click at [223, 316] on label "No" at bounding box center [228, 315] width 11 height 13
click at [223, 316] on input "No" at bounding box center [226, 312] width 7 height 7
radio input "true"
click at [244, 367] on button "Select files" at bounding box center [243, 369] width 66 height 20
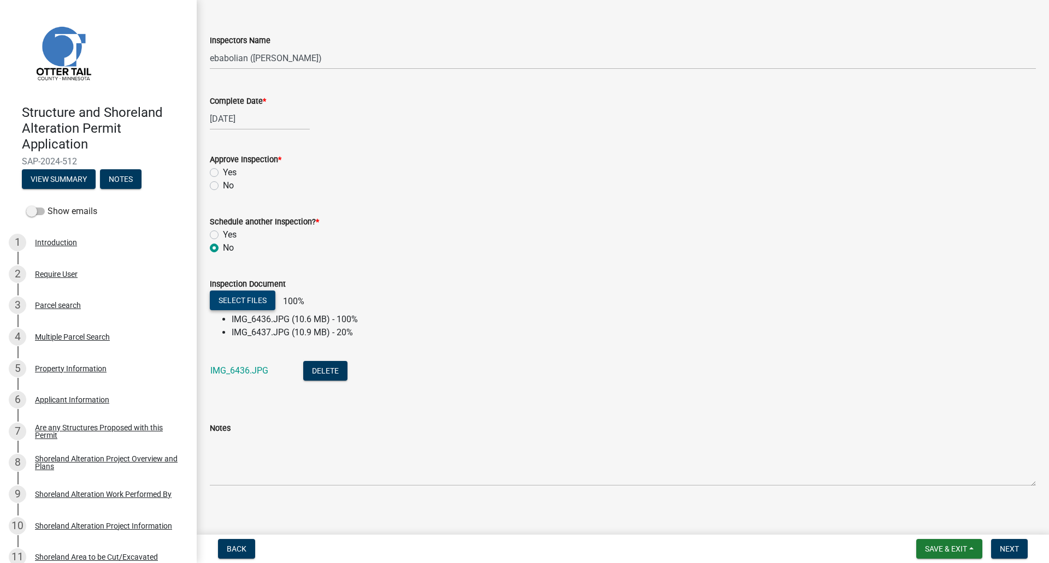
scroll to position [137, 0]
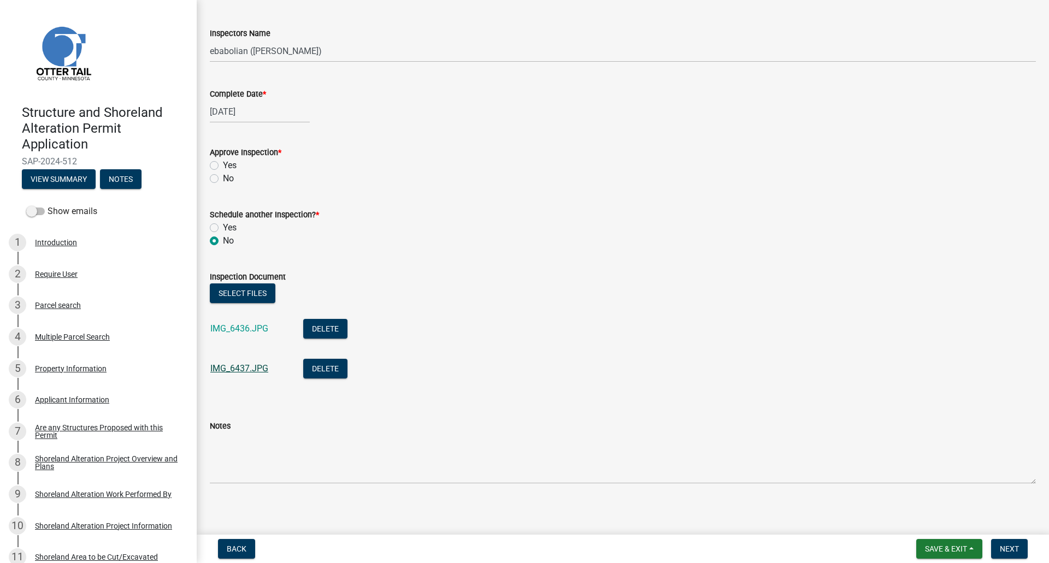
click at [232, 366] on link "IMG_6437.JPG" at bounding box center [239, 368] width 58 height 10
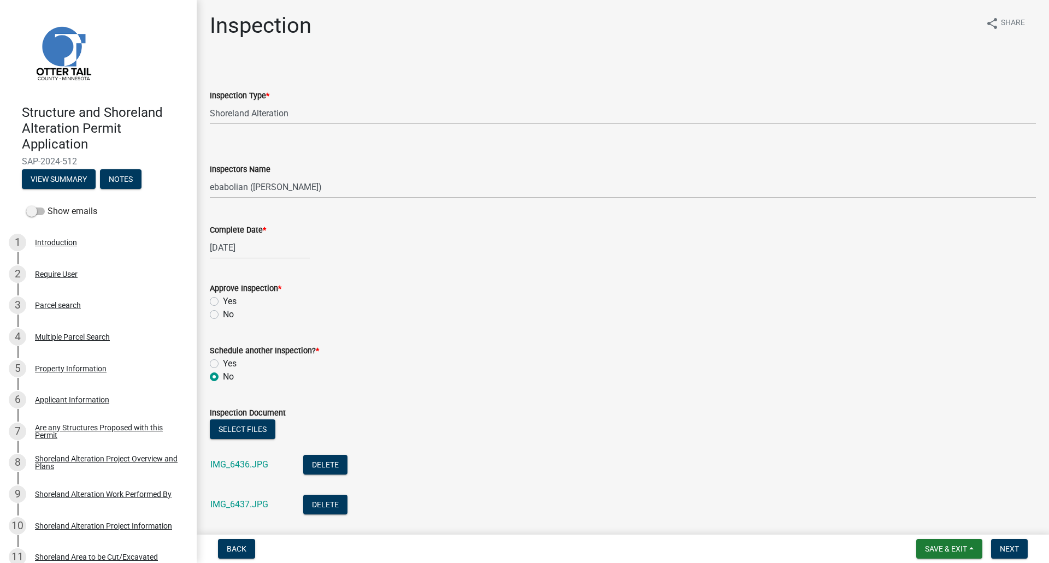
scroll to position [0, 0]
click at [223, 303] on label "Yes" at bounding box center [230, 302] width 14 height 13
click at [223, 303] on input "Yes" at bounding box center [226, 299] width 7 height 7
radio input "true"
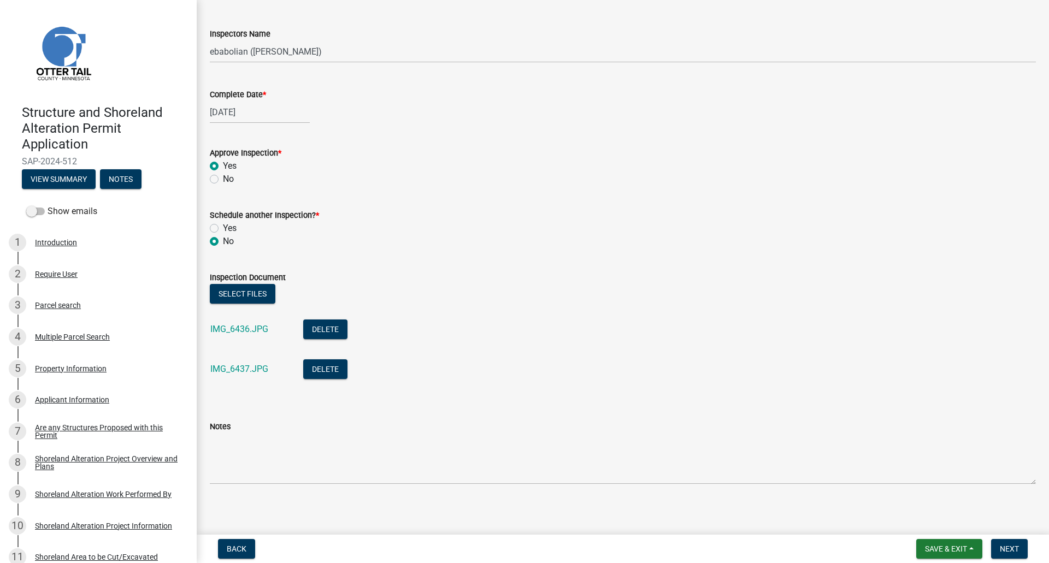
scroll to position [142, 0]
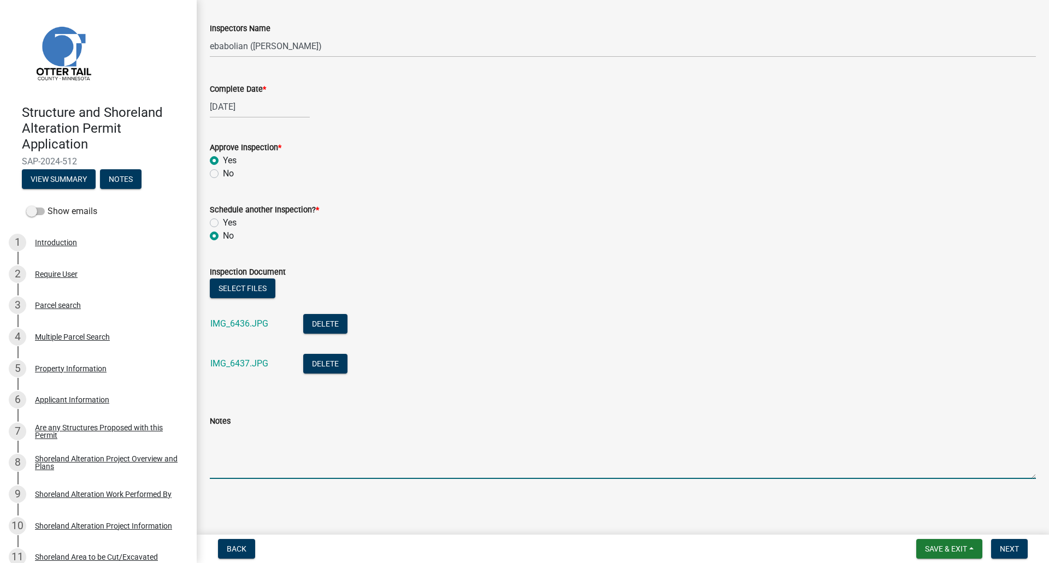
click at [237, 457] on textarea "Notes" at bounding box center [623, 453] width 826 height 51
type textarea "Ok, but this is why containment is a good idea. Sand just washes away."
click at [1011, 549] on span "Next" at bounding box center [1009, 549] width 19 height 9
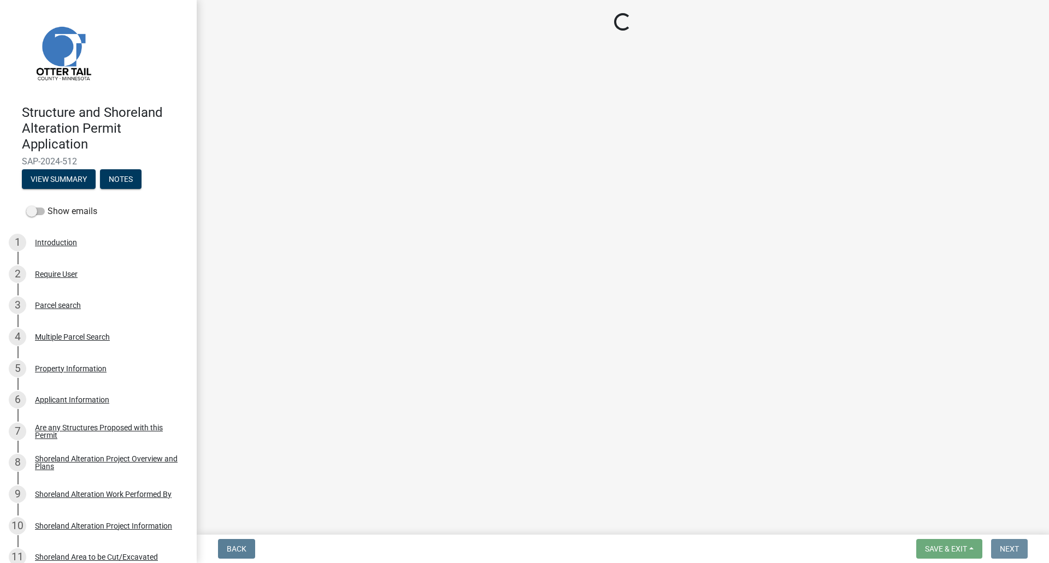
scroll to position [0, 0]
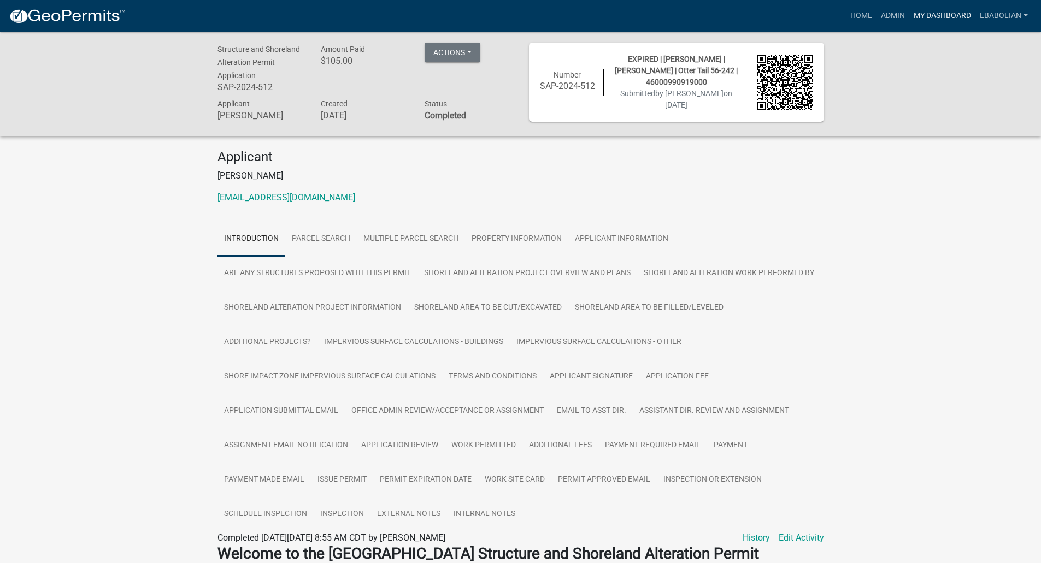
click at [932, 17] on link "My Dashboard" at bounding box center [942, 15] width 66 height 21
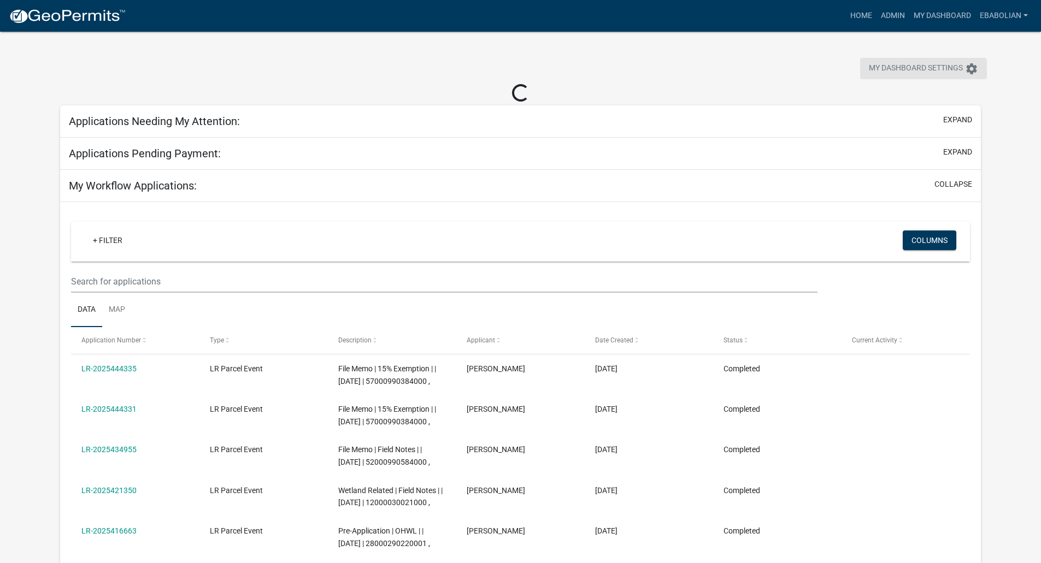
select select "3: 100"
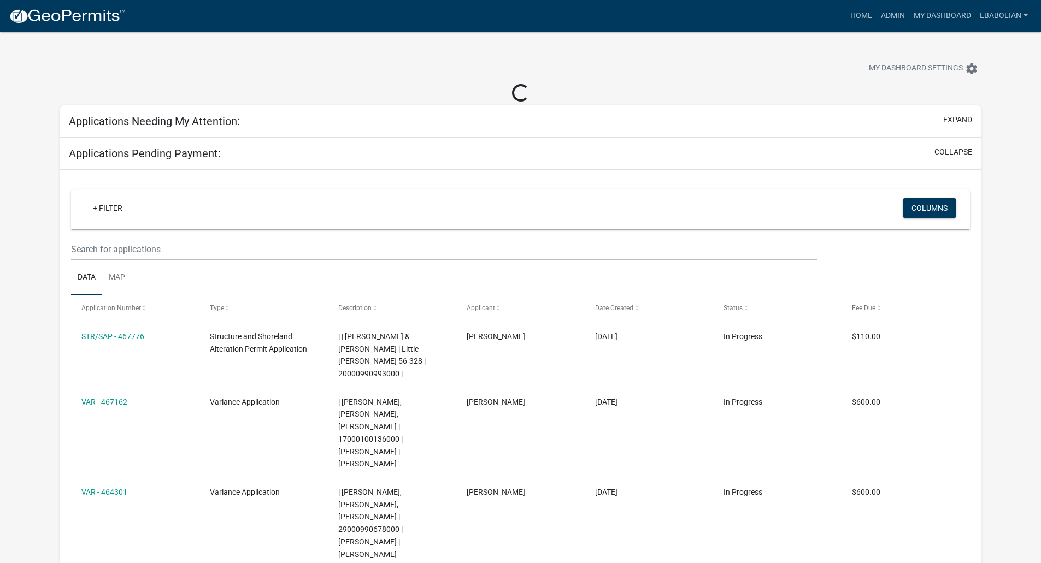
select select "3: 100"
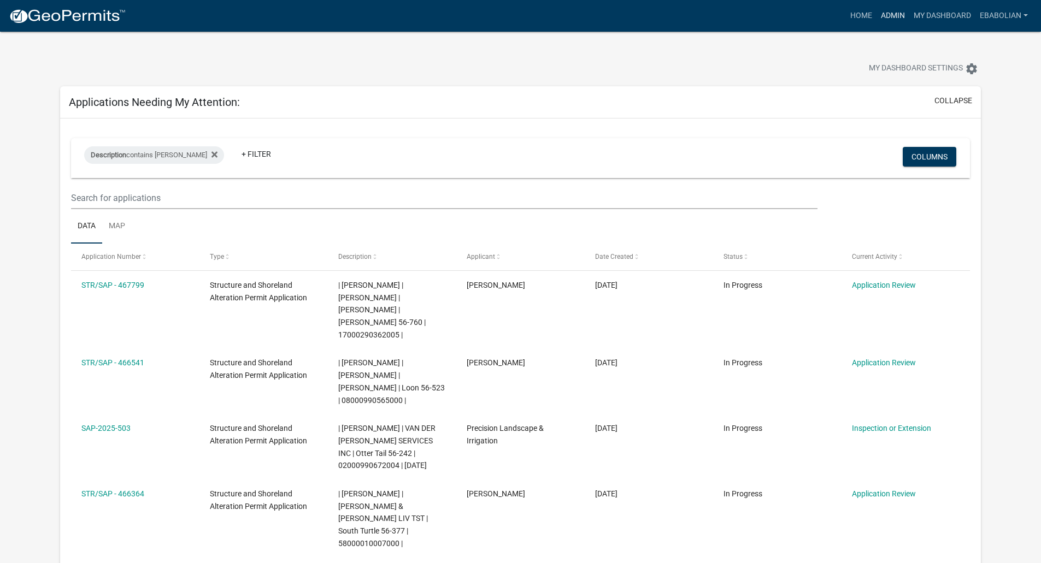
click at [894, 17] on link "Admin" at bounding box center [893, 15] width 33 height 21
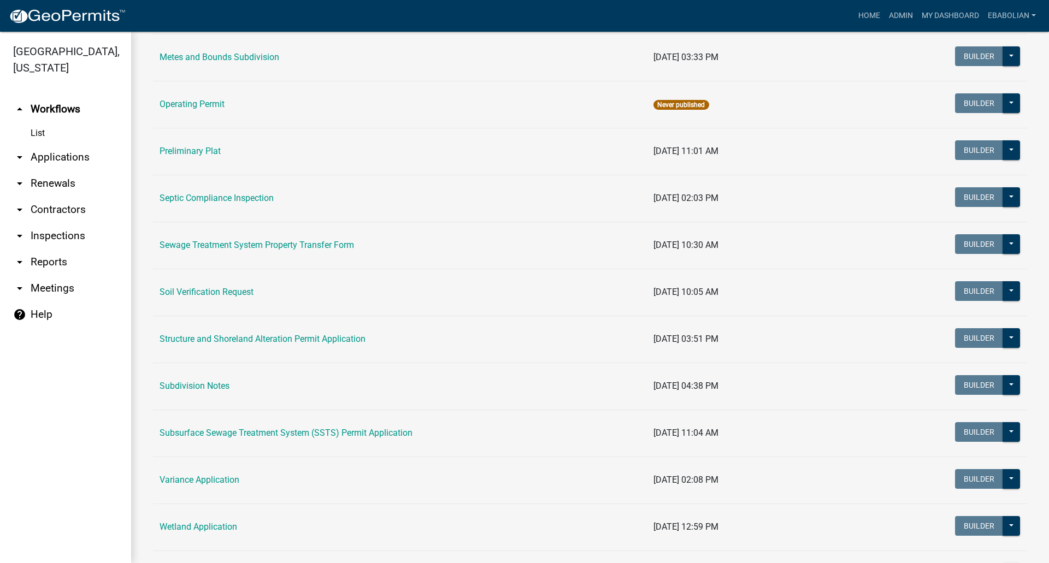
scroll to position [492, 0]
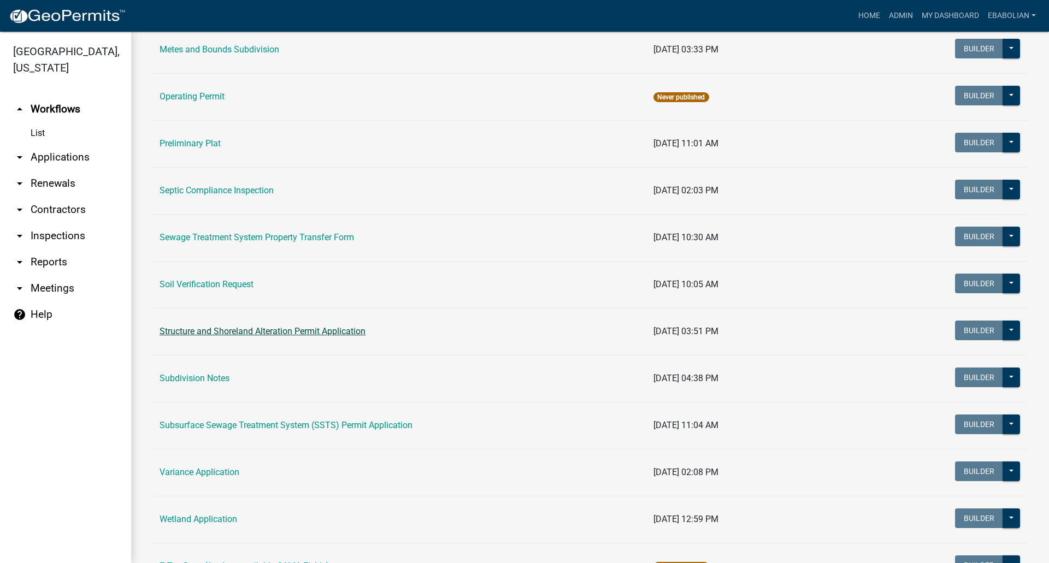
click at [253, 329] on link "Structure and Shoreland Alteration Permit Application" at bounding box center [263, 331] width 206 height 10
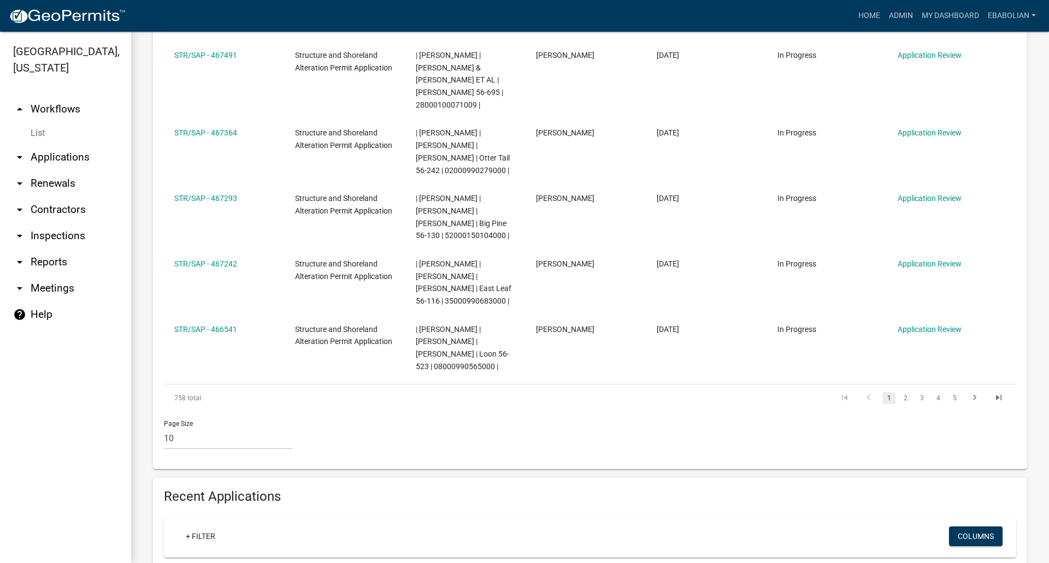
scroll to position [820, 0]
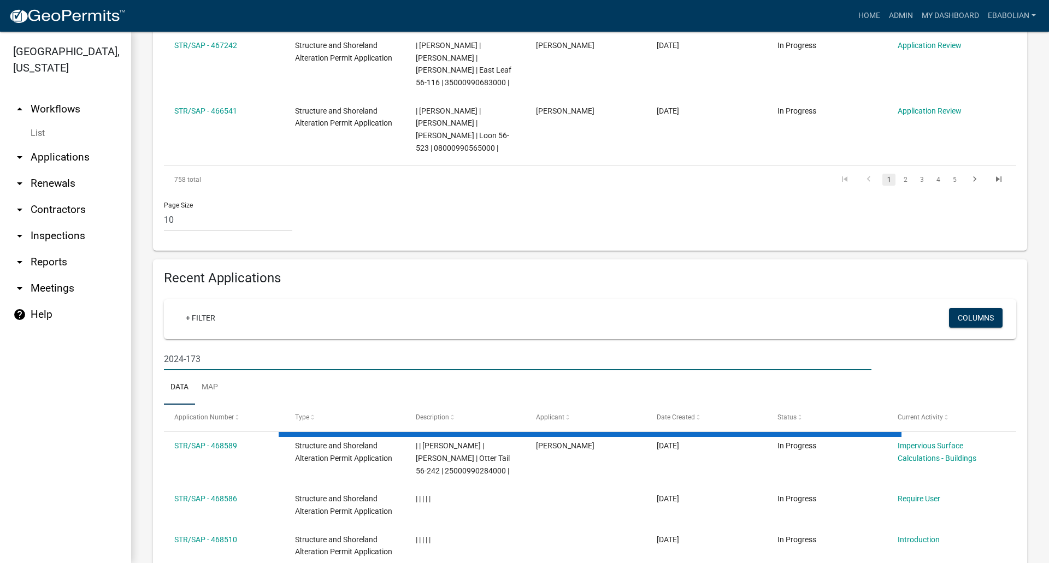
scroll to position [806, 0]
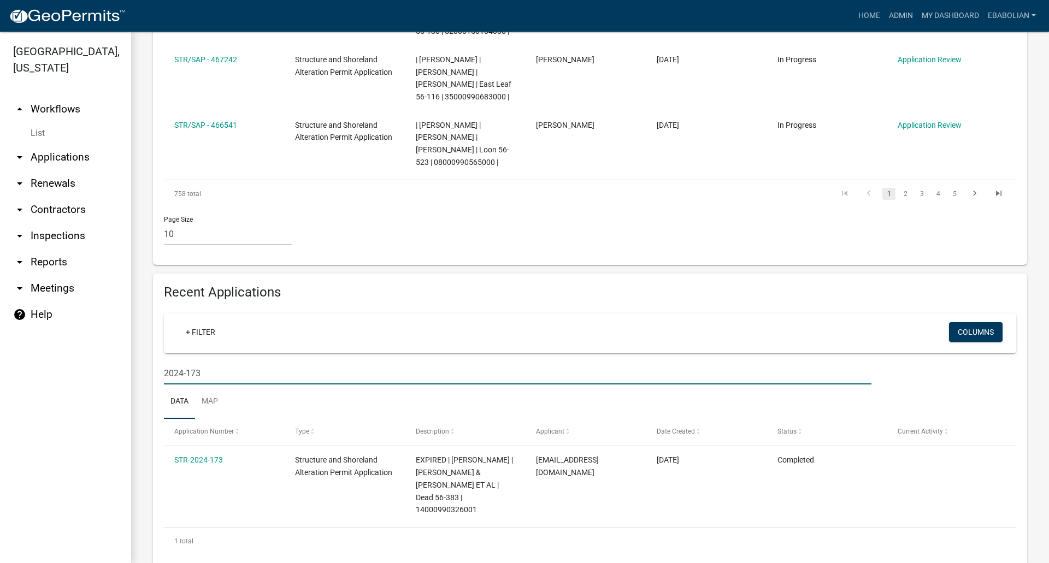
type input "2024-173"
click at [937, 17] on link "My Dashboard" at bounding box center [951, 15] width 66 height 21
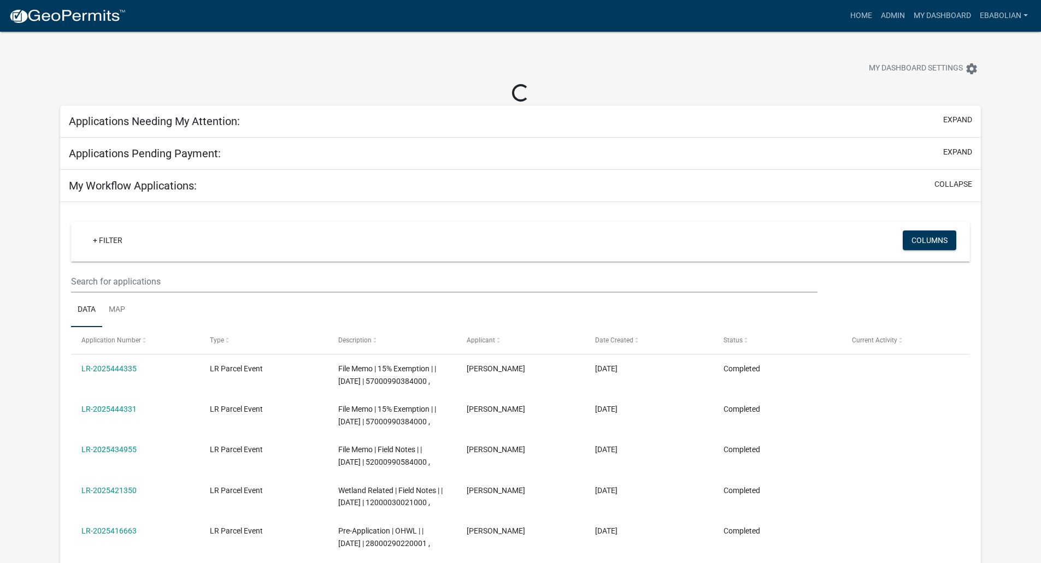
select select "3: 100"
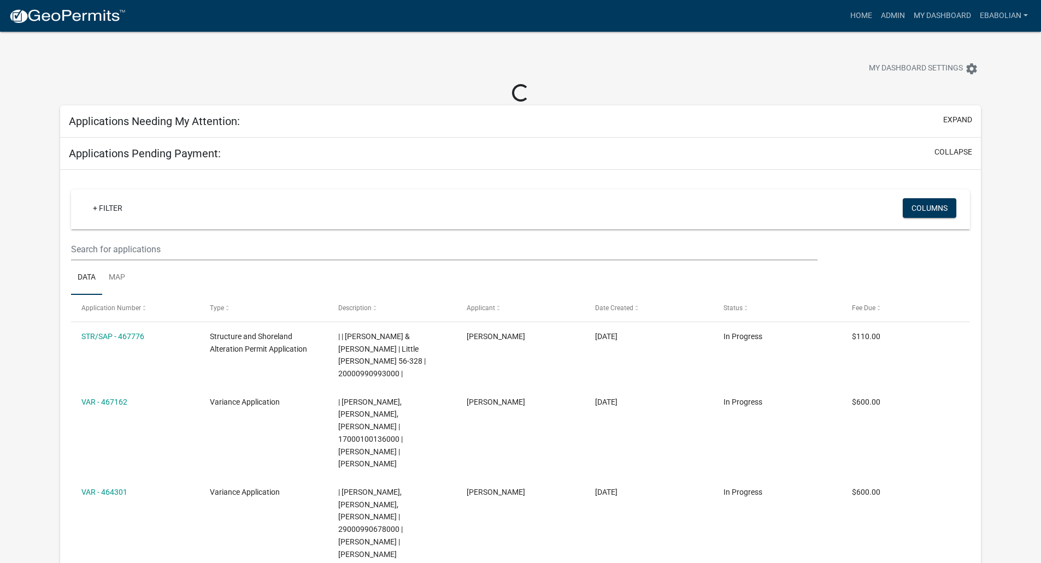
select select "3: 100"
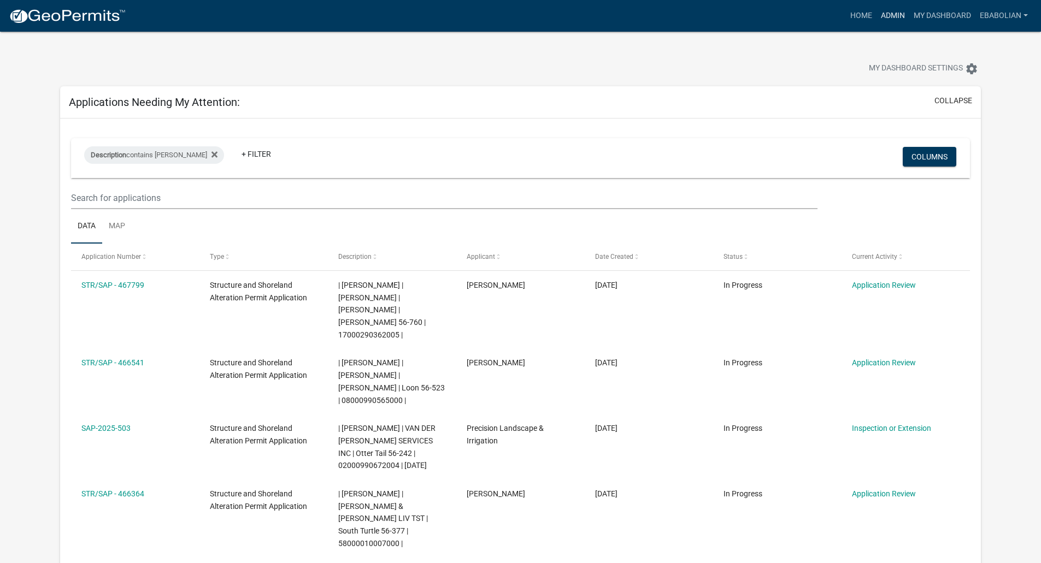
drag, startPoint x: 892, startPoint y: 13, endPoint x: 900, endPoint y: 38, distance: 26.3
click at [892, 13] on link "Admin" at bounding box center [893, 15] width 33 height 21
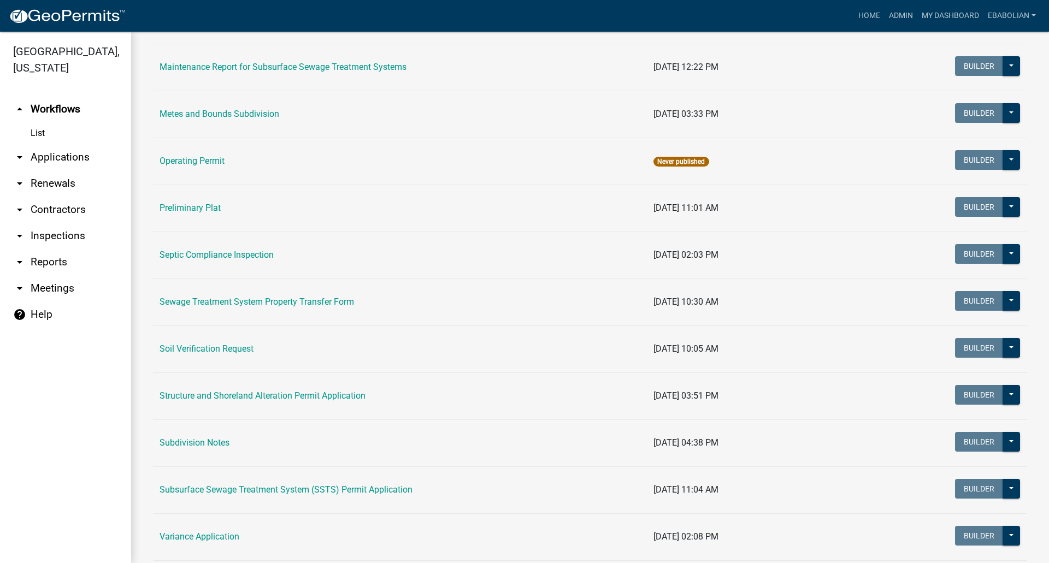
scroll to position [437, 0]
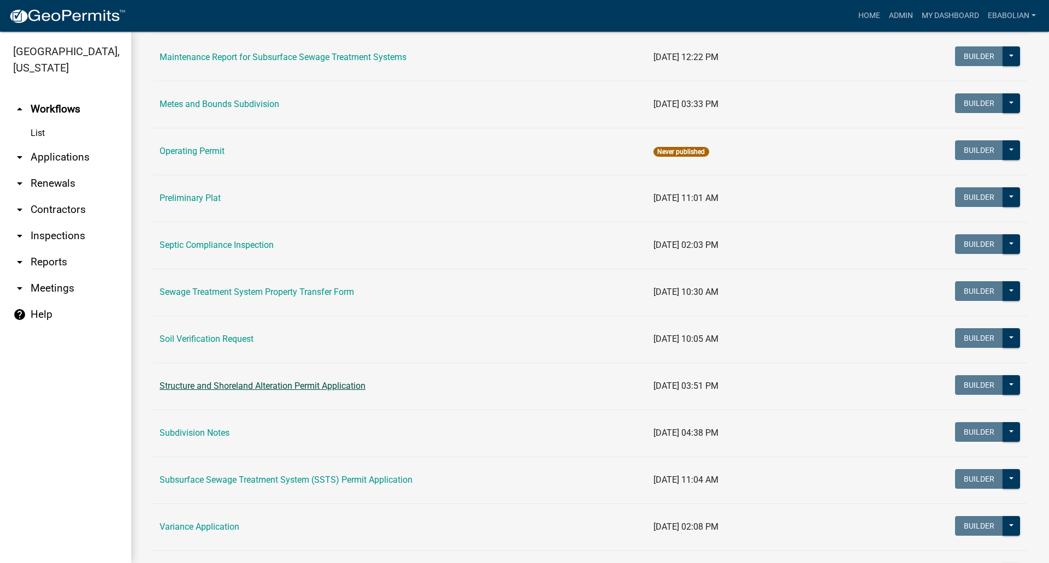
click at [306, 388] on link "Structure and Shoreland Alteration Permit Application" at bounding box center [263, 386] width 206 height 10
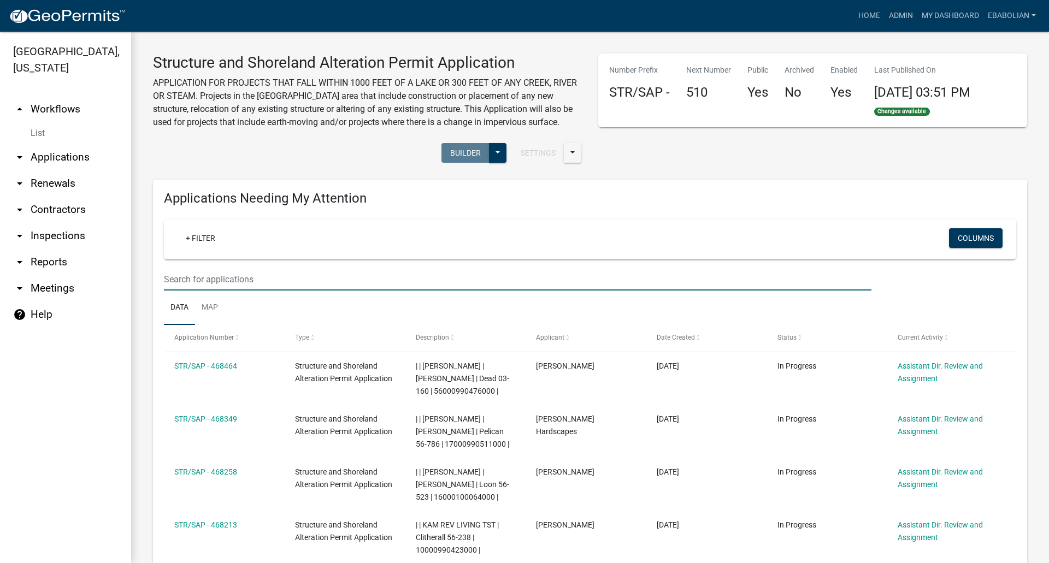
click at [228, 281] on input "text" at bounding box center [518, 279] width 708 height 22
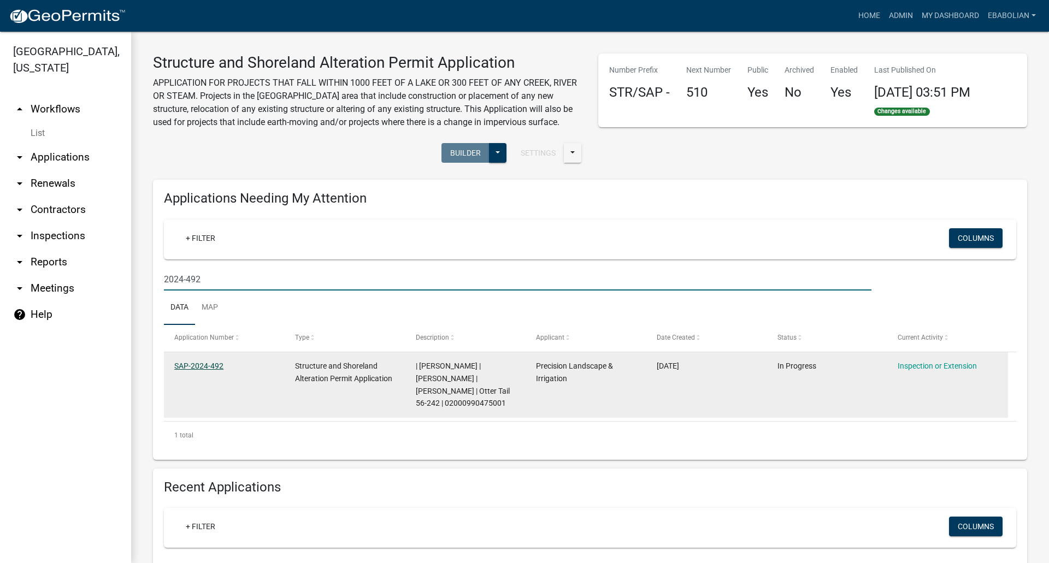
type input "2024-492"
click at [216, 365] on link "SAP-2024-492" at bounding box center [198, 366] width 49 height 9
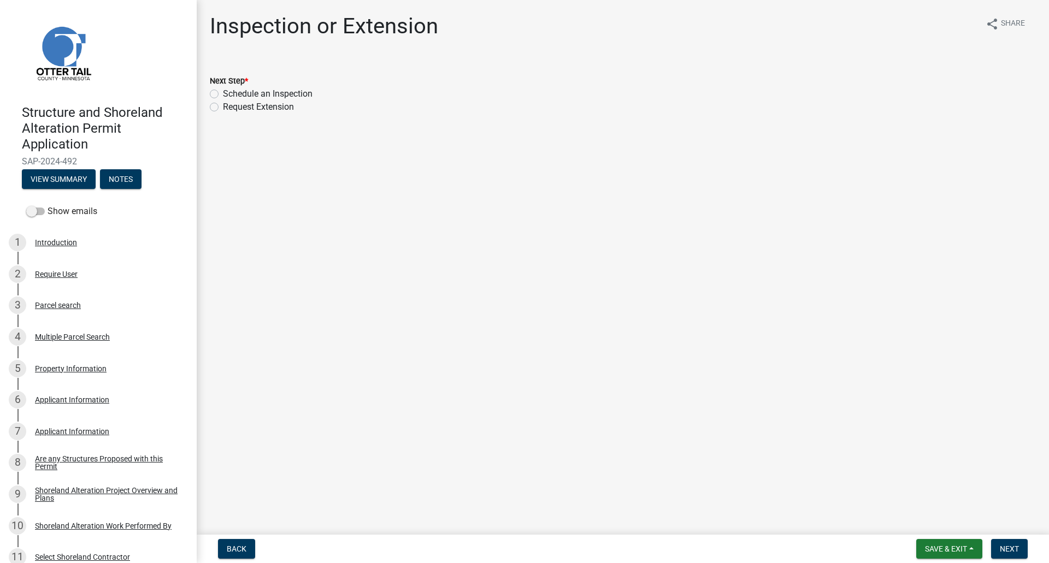
click at [223, 92] on label "Schedule an Inspection" at bounding box center [268, 93] width 90 height 13
click at [223, 92] on input "Schedule an Inspection" at bounding box center [226, 90] width 7 height 7
radio input "true"
click at [1015, 548] on span "Next" at bounding box center [1009, 549] width 19 height 9
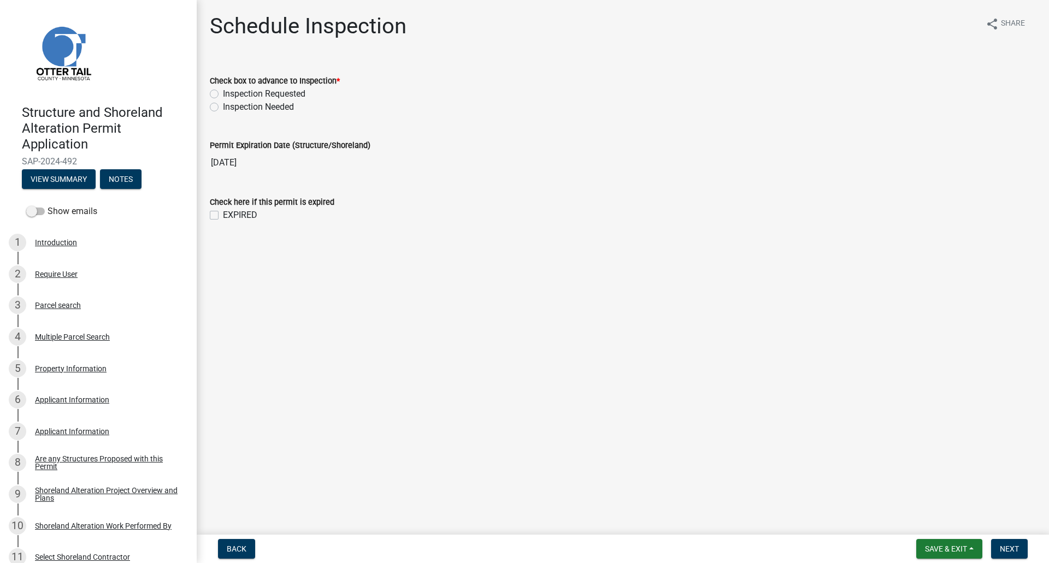
drag, startPoint x: 214, startPoint y: 92, endPoint x: 398, endPoint y: 195, distance: 211.4
click at [223, 92] on label "Inspection Requested" at bounding box center [264, 93] width 83 height 13
click at [223, 92] on input "Inspection Requested" at bounding box center [226, 90] width 7 height 7
radio input "true"
click at [1006, 548] on span "Next" at bounding box center [1009, 549] width 19 height 9
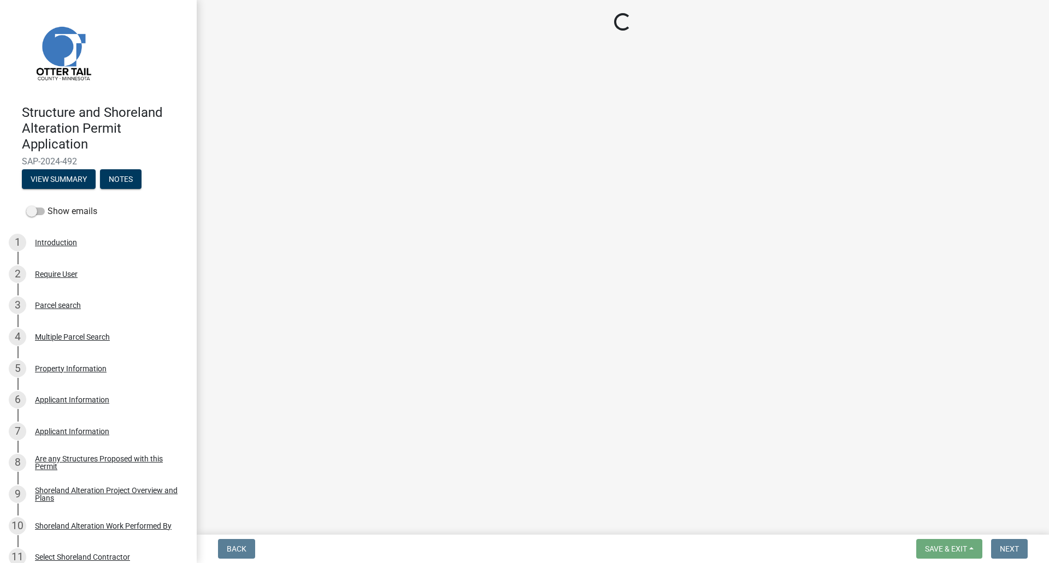
select select "710d5f49-2663-4e73-9718-d0c4e189f5ed"
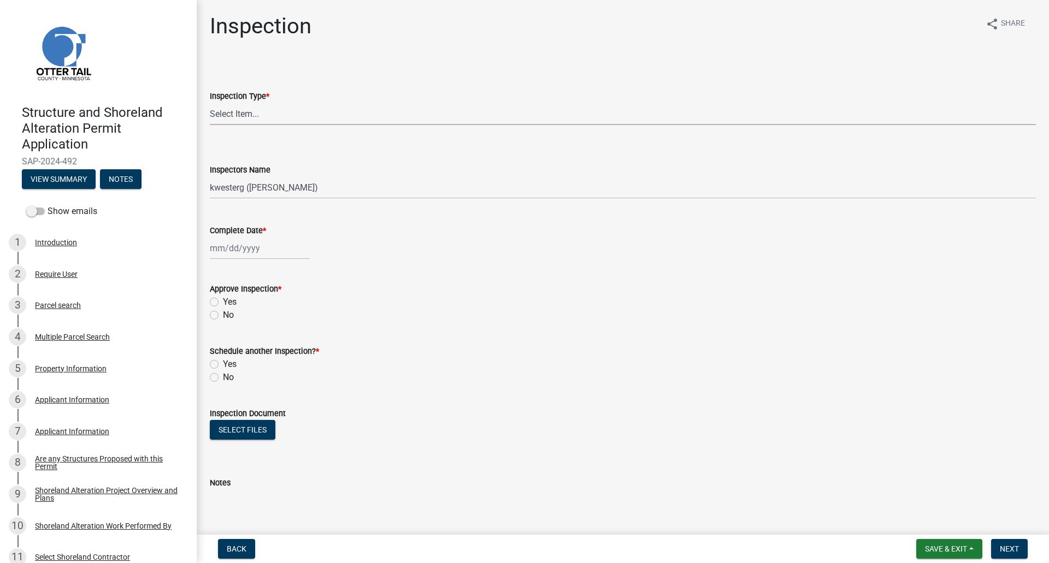
click at [243, 116] on select "Select Item... Footing / Structure Inspection Shoreland Alteration Not Built" at bounding box center [623, 114] width 826 height 22
click at [210, 103] on select "Select Item... Footing / Structure Inspection Shoreland Alteration Not Built" at bounding box center [623, 114] width 826 height 22
select select "47ea1fb7-c502-4f3a-a094-06b583cbebcf"
click at [263, 186] on select "Select Item... btollefson ([PERSON_NAME]) [PERSON_NAME] ([PERSON_NAME]) eplaste…" at bounding box center [623, 188] width 826 height 22
select select "cd31a072-cd4e-4306-9b8c-c26eab70e9de"
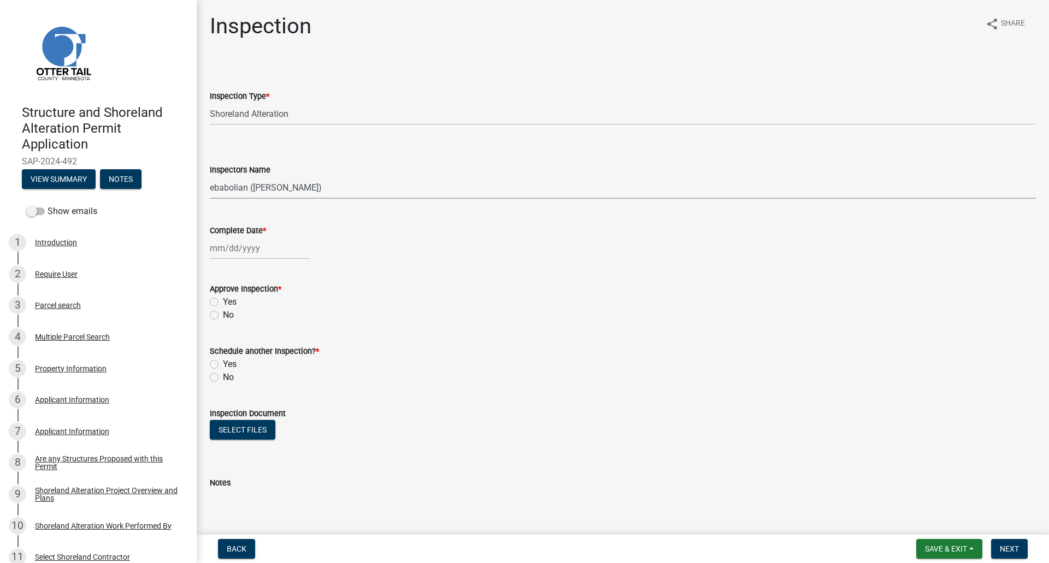
click at [210, 177] on select "Select Item... btollefson ([PERSON_NAME]) [PERSON_NAME] ([PERSON_NAME]) eplaste…" at bounding box center [623, 188] width 826 height 22
select select "8"
select select "2025"
click at [240, 256] on div "[PERSON_NAME] Feb Mar Apr [PERSON_NAME][DATE] Oct Nov [DATE] 1526 1527 1528 152…" at bounding box center [260, 248] width 100 height 22
click at [290, 361] on div "22" at bounding box center [290, 358] width 17 height 17
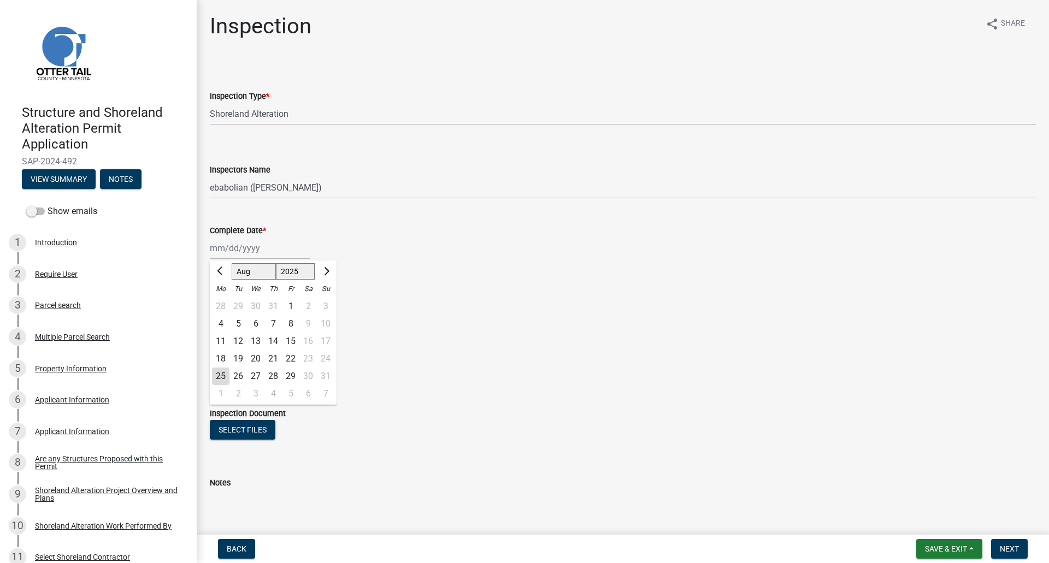
type input "[DATE]"
click at [223, 304] on label "Yes" at bounding box center [230, 302] width 14 height 13
click at [223, 303] on input "Yes" at bounding box center [226, 299] width 7 height 7
radio input "true"
click at [223, 379] on label "No" at bounding box center [228, 377] width 11 height 13
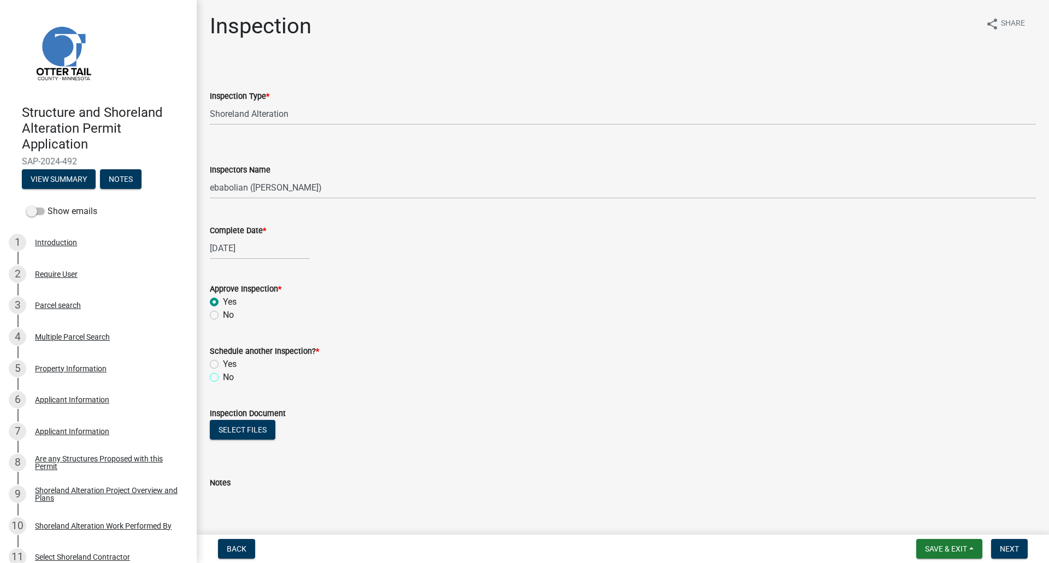
click at [223, 378] on input "No" at bounding box center [226, 374] width 7 height 7
radio input "true"
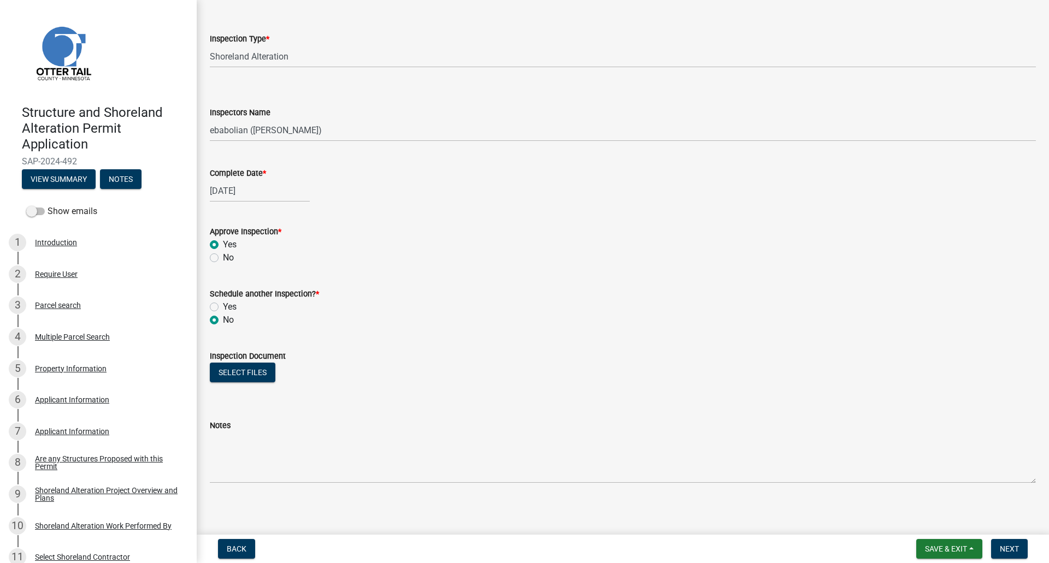
scroll to position [62, 0]
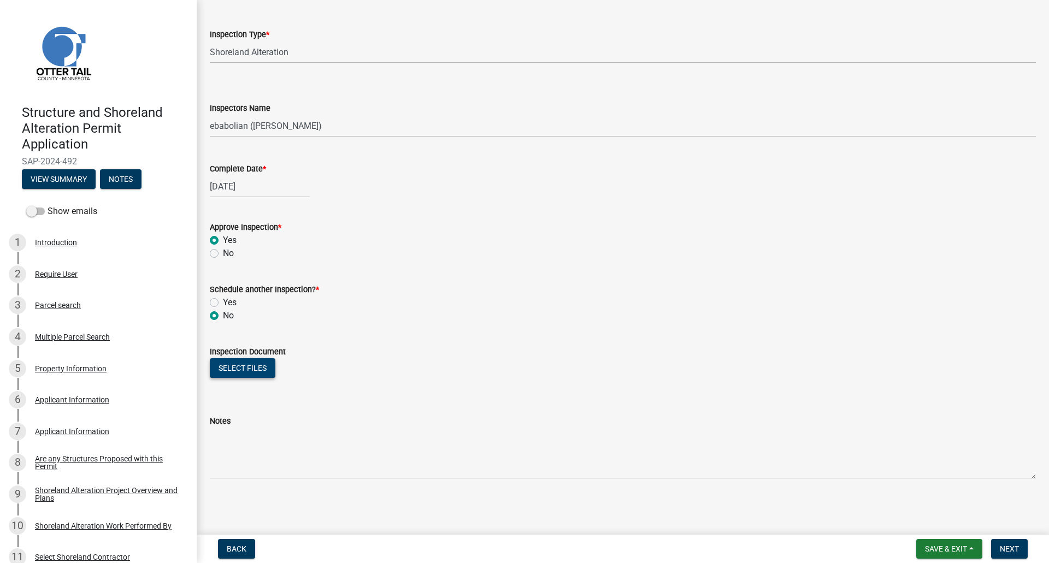
click at [242, 370] on button "Select files" at bounding box center [243, 369] width 66 height 20
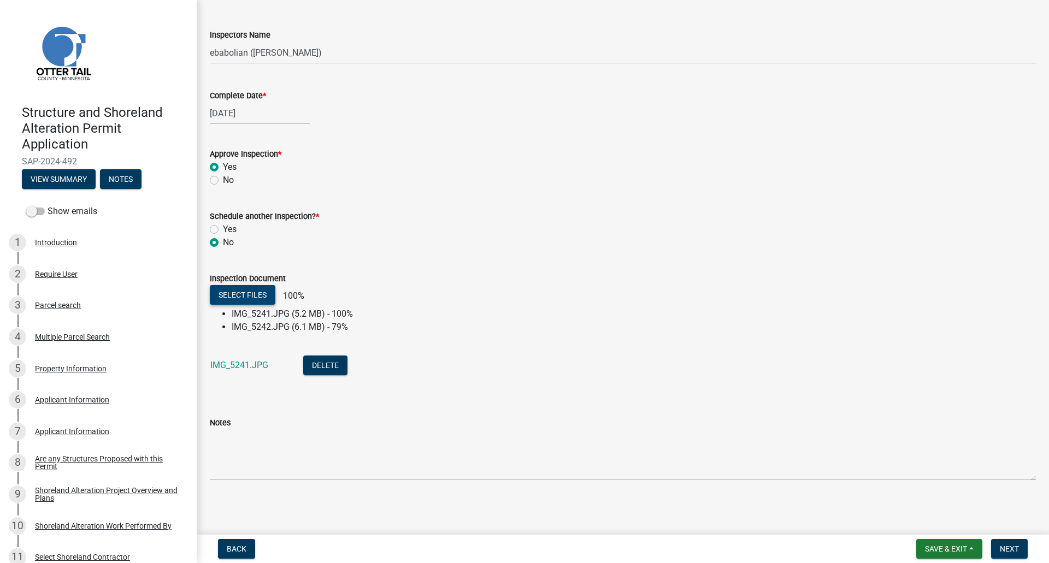
scroll to position [137, 0]
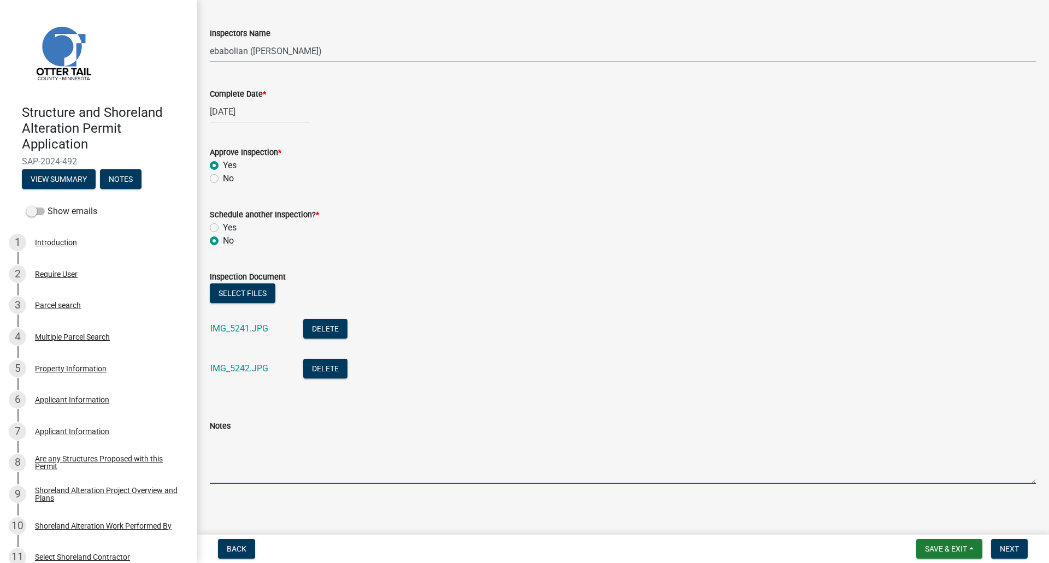
click at [229, 461] on textarea "Notes" at bounding box center [623, 458] width 826 height 51
type textarea "Ok"
click at [235, 330] on link "IMG_5241.JPG" at bounding box center [239, 329] width 58 height 10
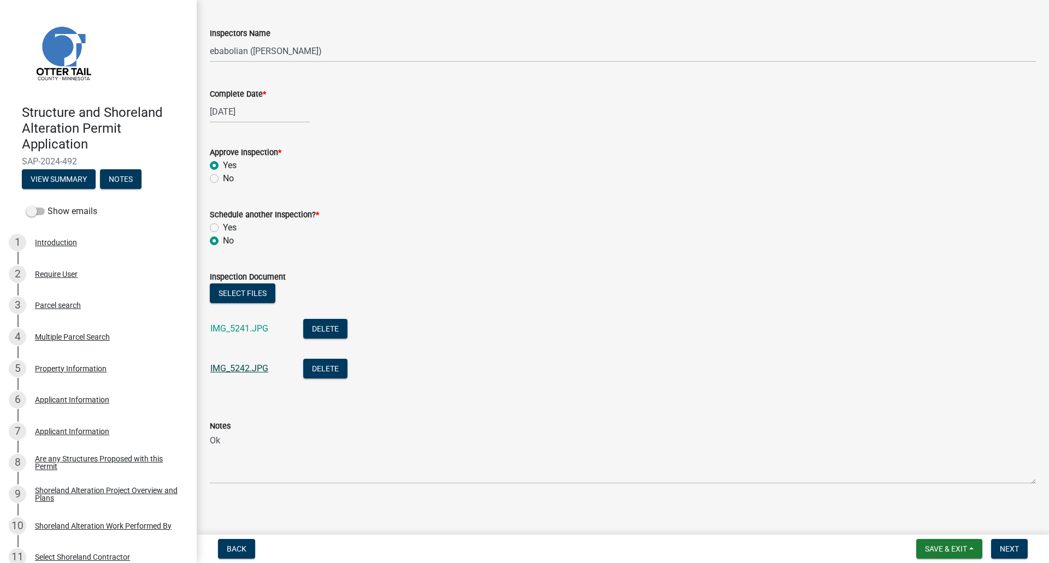
click at [236, 368] on link "IMG_5242.JPG" at bounding box center [239, 368] width 58 height 10
click at [1005, 547] on span "Next" at bounding box center [1009, 549] width 19 height 9
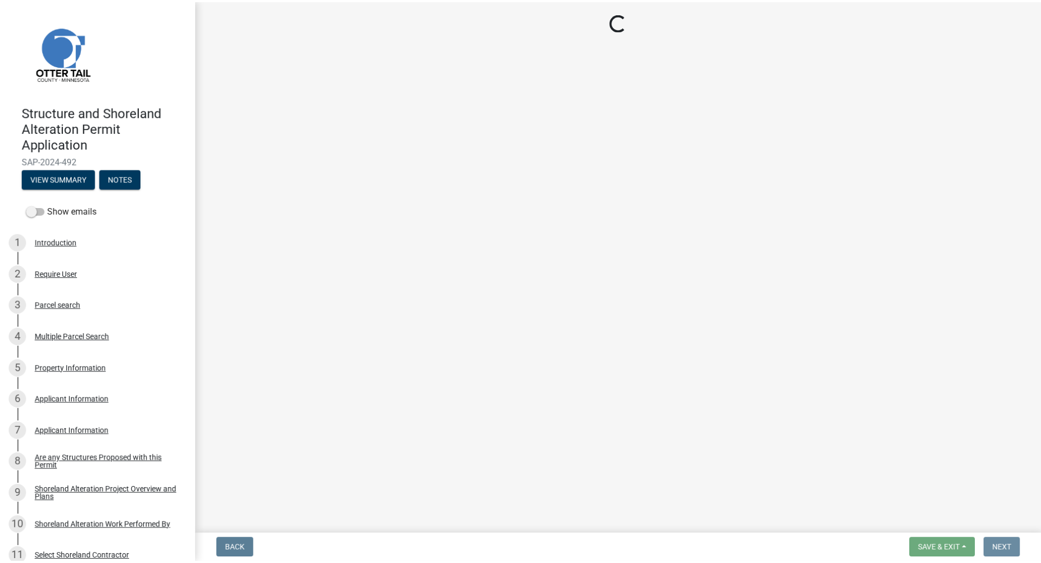
scroll to position [0, 0]
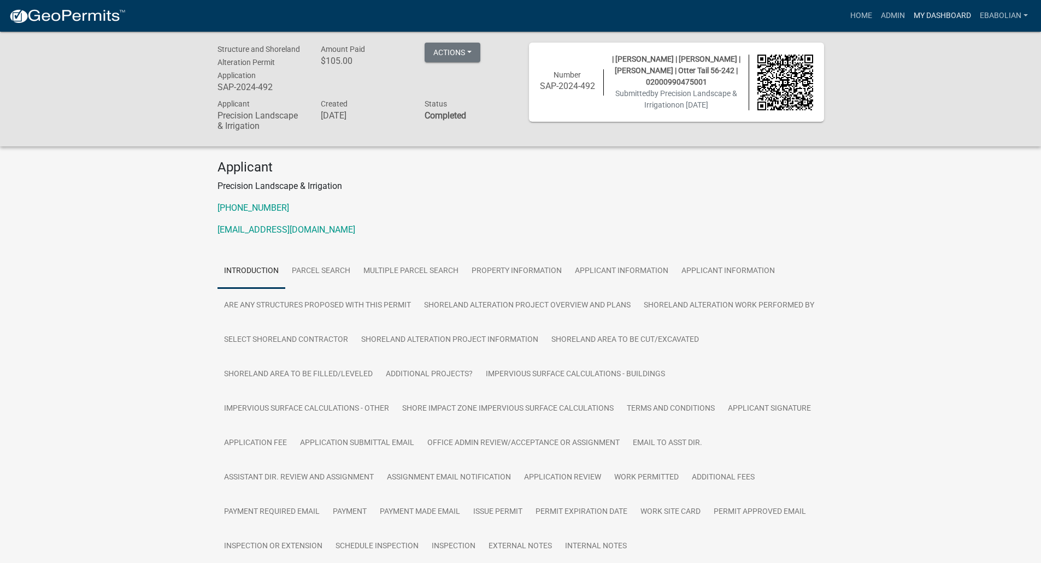
click at [928, 16] on link "My Dashboard" at bounding box center [942, 15] width 66 height 21
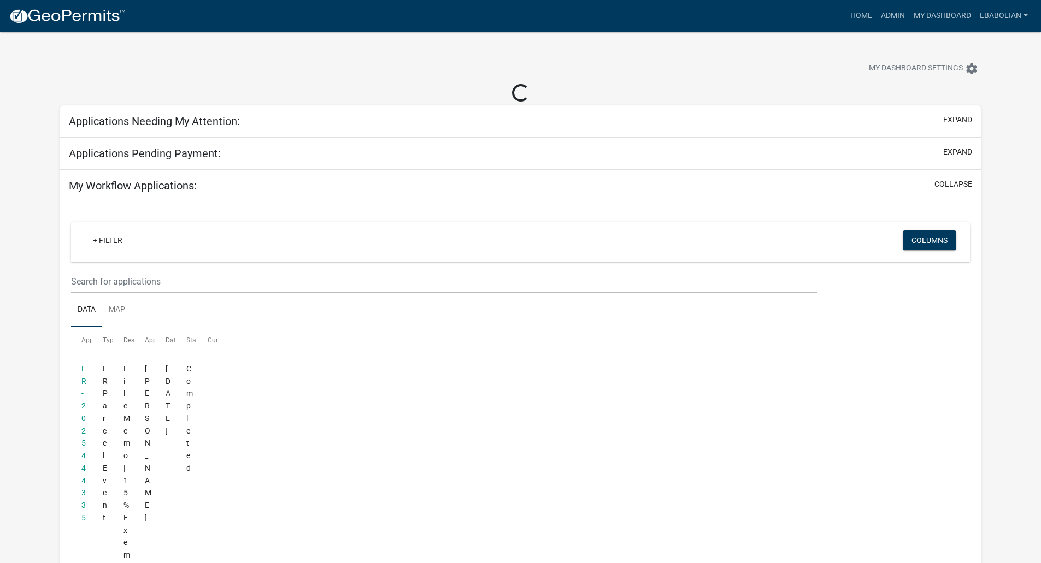
select select "3: 100"
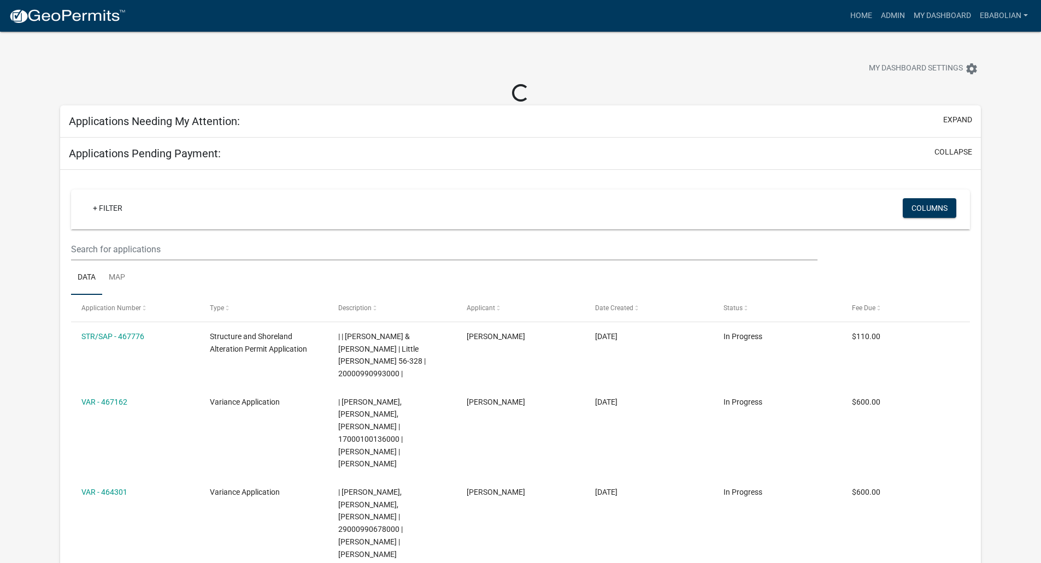
select select "3: 100"
